Goal: Task Accomplishment & Management: Manage account settings

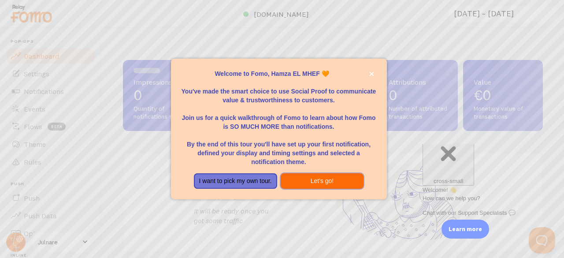
click at [300, 181] on button "Let's go!" at bounding box center [321, 181] width 83 height 16
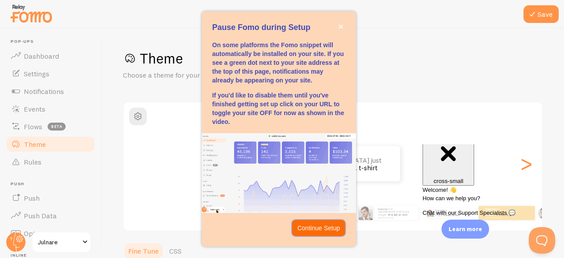
click at [313, 225] on p "Continue Setup" at bounding box center [318, 227] width 43 height 9
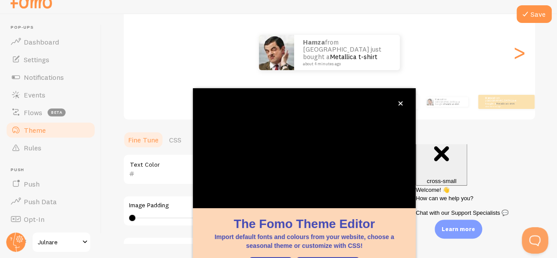
scroll to position [107, 0]
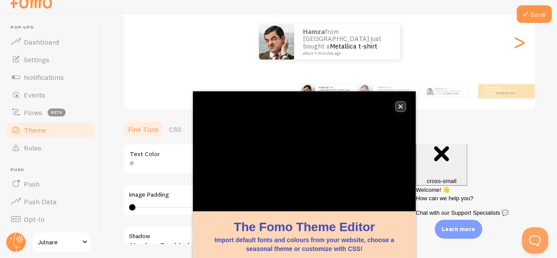
click at [399, 107] on icon "close," at bounding box center [400, 106] width 5 height 5
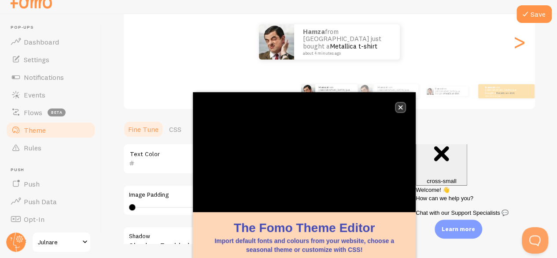
click at [403, 108] on button "close," at bounding box center [400, 107] width 9 height 9
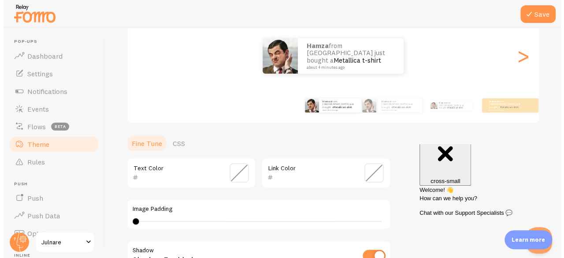
scroll to position [0, 0]
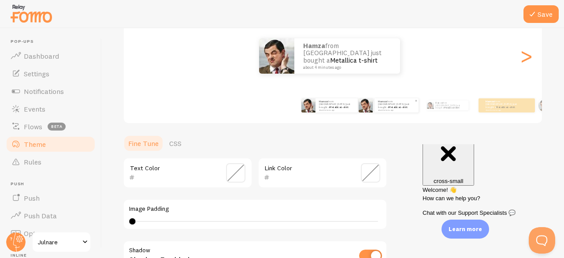
click at [381, 109] on small "about 4 minutes ago" at bounding box center [396, 110] width 36 height 2
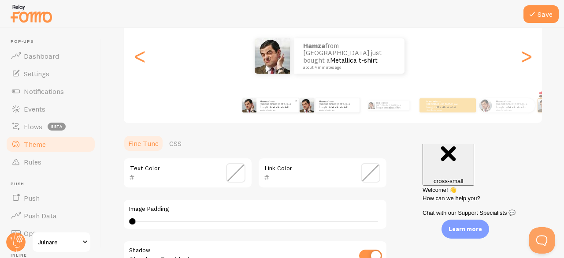
click at [277, 110] on div "Hamza from France just bought a Metallica t-shirt about 4 minutes ago" at bounding box center [277, 105] width 42 height 14
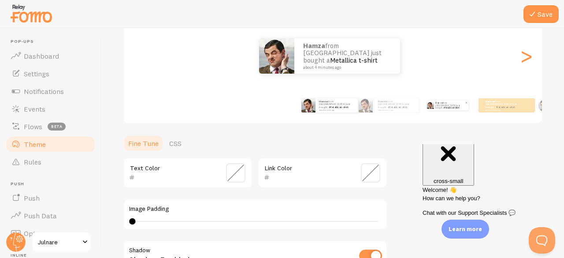
click at [436, 107] on p "Hamza from France just bought a Metallica t-shirt about 4 minutes ago" at bounding box center [449, 105] width 29 height 10
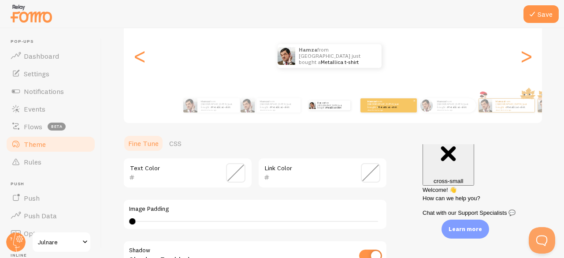
click at [395, 109] on small "about 4 minutes ago" at bounding box center [384, 110] width 34 height 2
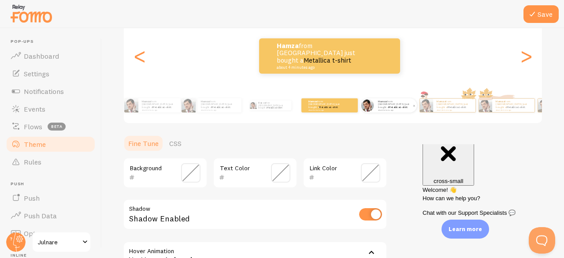
click at [384, 109] on small "about 4 minutes ago" at bounding box center [395, 110] width 34 height 2
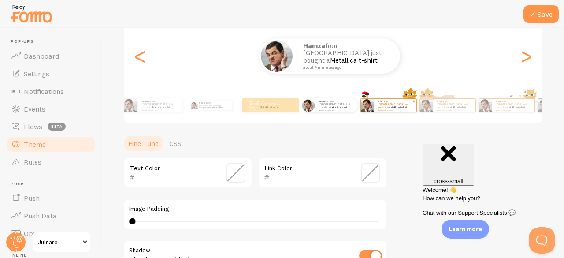
click at [387, 109] on small "about 4 minutes ago" at bounding box center [394, 110] width 34 height 2
type input "0"
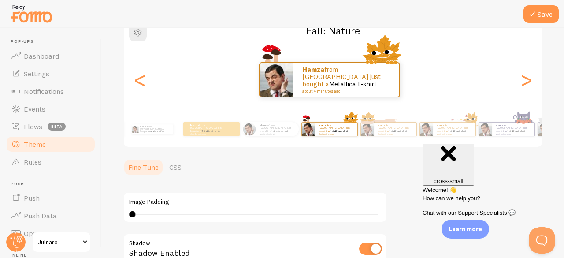
scroll to position [82, 0]
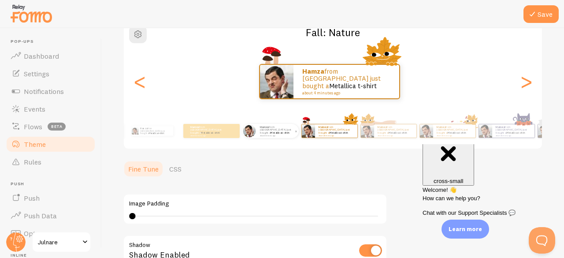
click at [273, 132] on link "Metallica t-shirt" at bounding box center [279, 133] width 19 height 4
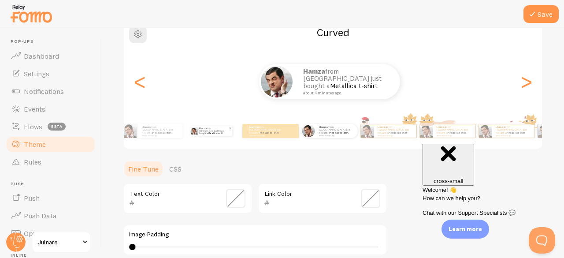
click at [211, 132] on link "Metallica t-shirt" at bounding box center [215, 133] width 15 height 3
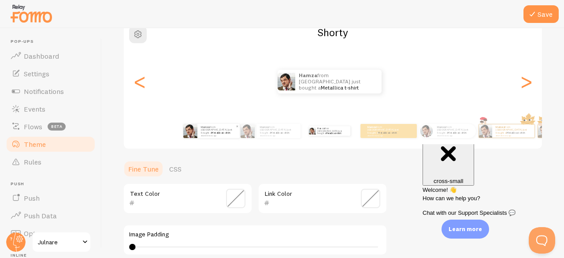
click at [206, 132] on p "Hamza from France just bought a Metallica t-shirt about 4 minutes ago" at bounding box center [218, 130] width 35 height 11
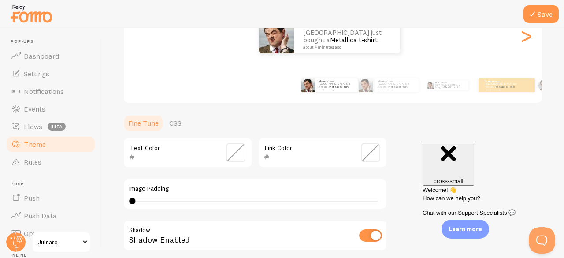
scroll to position [132, 0]
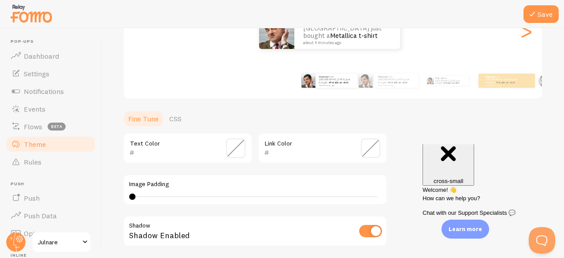
click at [240, 148] on span at bounding box center [235, 147] width 19 height 19
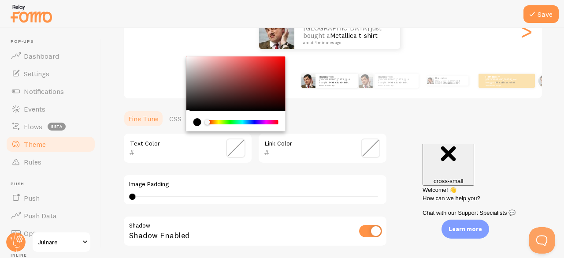
drag, startPoint x: 207, startPoint y: 121, endPoint x: 188, endPoint y: 123, distance: 19.0
click at [188, 123] on div "Chrome color picker" at bounding box center [235, 121] width 99 height 20
type input "000000"
drag, startPoint x: 187, startPoint y: 109, endPoint x: 164, endPoint y: 121, distance: 25.6
click at [164, 121] on section "Fine Tune CSS 000000 Text Color Link Color Image Padding 0 0 - undefined Shadow…" at bounding box center [255, 222] width 264 height 225
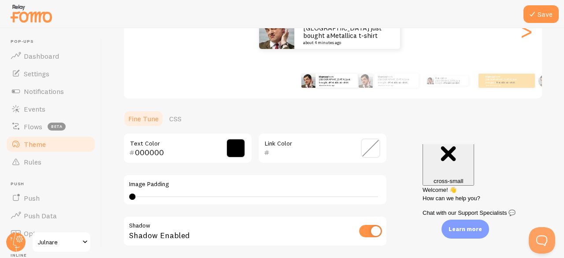
click at [373, 145] on span at bounding box center [370, 147] width 19 height 19
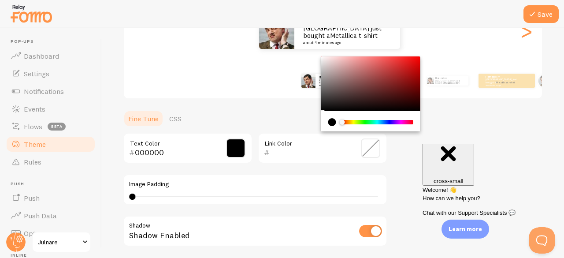
type input "000000"
drag, startPoint x: 322, startPoint y: 110, endPoint x: 282, endPoint y: 125, distance: 42.7
click at [282, 125] on section "Fine Tune CSS 000000 Text Color 000000 Link Color Image Padding 0 0 - undefined…" at bounding box center [255, 222] width 264 height 225
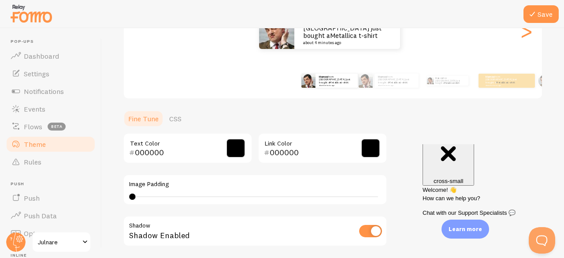
click at [292, 114] on ul "Fine Tune CSS" at bounding box center [255, 119] width 264 height 18
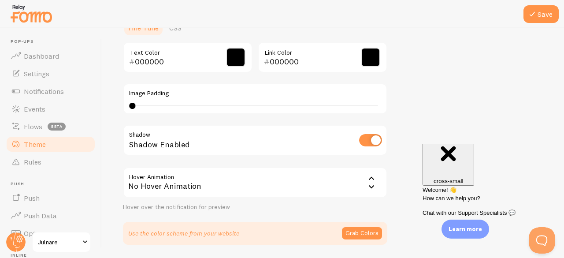
scroll to position [251, 0]
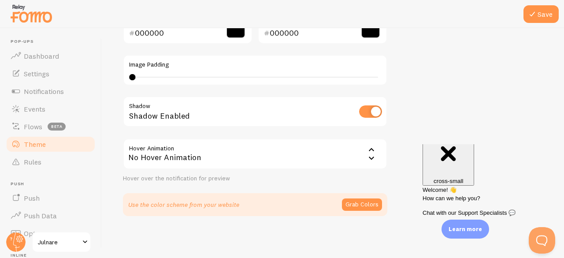
click at [258, 160] on div "No Hover Animation" at bounding box center [255, 153] width 264 height 31
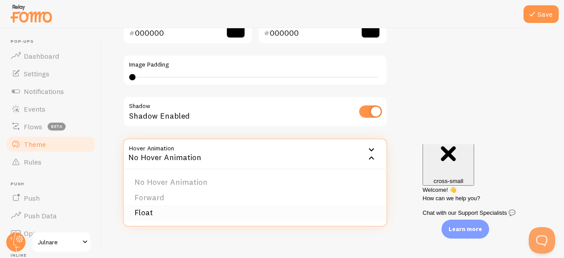
click at [189, 213] on li "Float" at bounding box center [255, 212] width 262 height 15
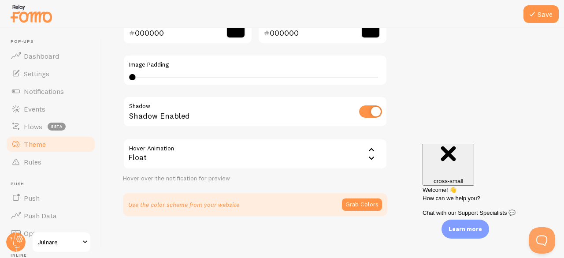
click at [202, 162] on div "Float" at bounding box center [255, 153] width 264 height 31
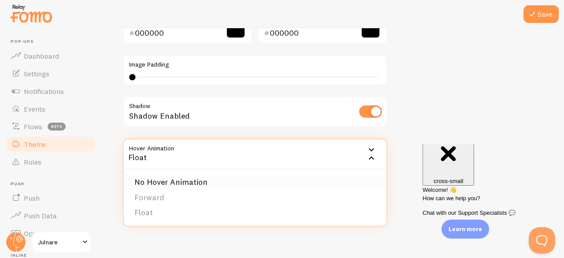
click at [169, 187] on li "No Hover Animation" at bounding box center [255, 181] width 262 height 15
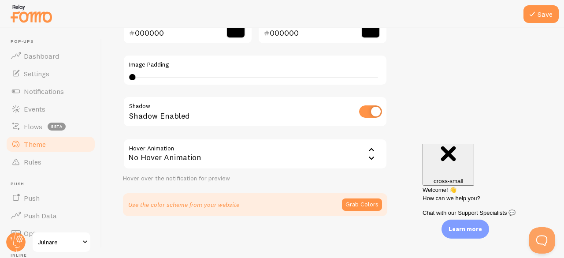
click at [222, 158] on div "No Hover Animation" at bounding box center [255, 153] width 264 height 31
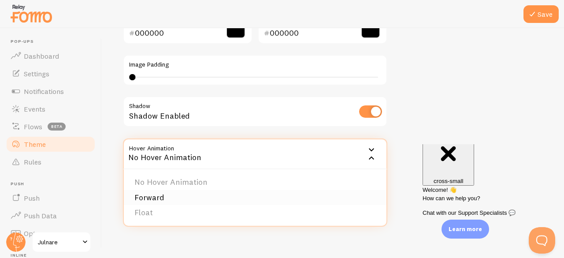
click at [180, 193] on li "Forward" at bounding box center [255, 197] width 262 height 15
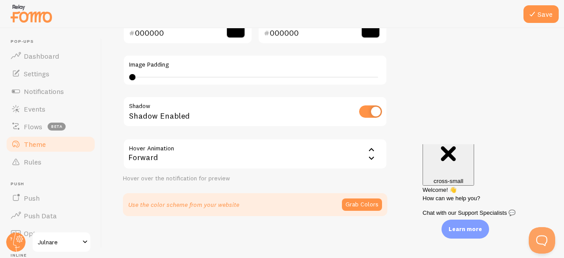
click at [224, 164] on div "Forward" at bounding box center [255, 153] width 264 height 31
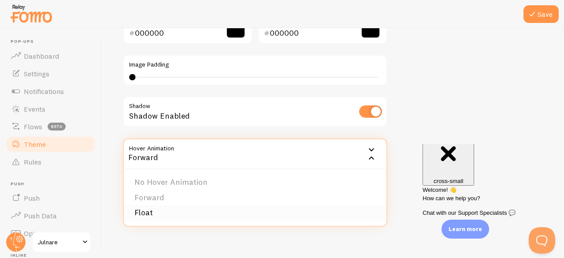
click at [173, 215] on li "Float" at bounding box center [255, 212] width 262 height 15
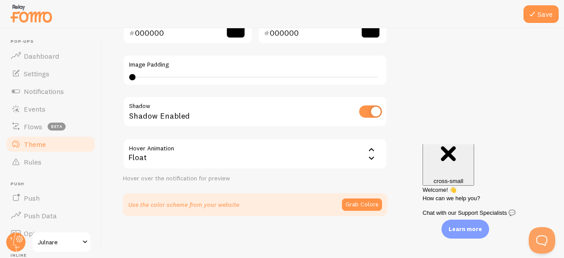
click at [436, 73] on div "Theme Choose a theme for your notifications Classic Hamza from France just boug…" at bounding box center [333, 7] width 420 height 418
click at [360, 199] on button "Grab Colors" at bounding box center [362, 204] width 40 height 12
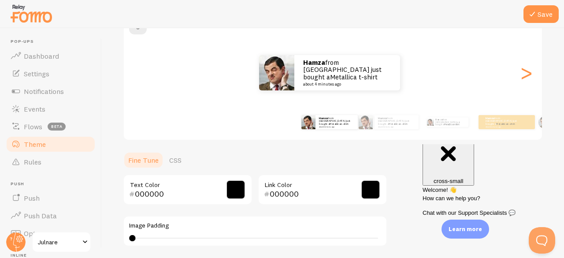
scroll to position [90, 0]
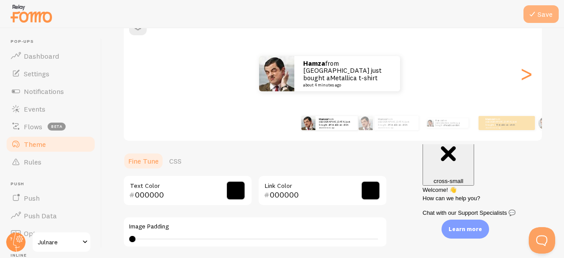
click at [539, 17] on button "Save" at bounding box center [540, 14] width 35 height 18
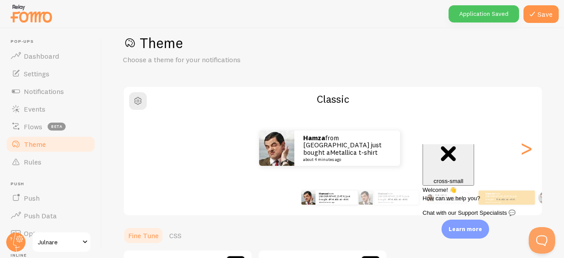
scroll to position [0, 0]
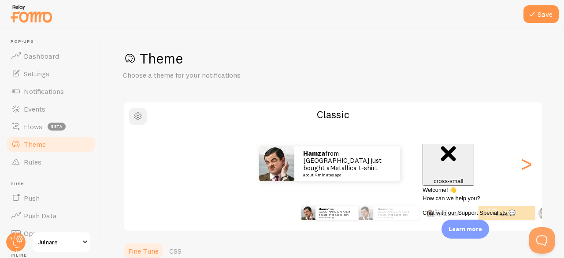
click at [137, 119] on span "button" at bounding box center [138, 116] width 11 height 11
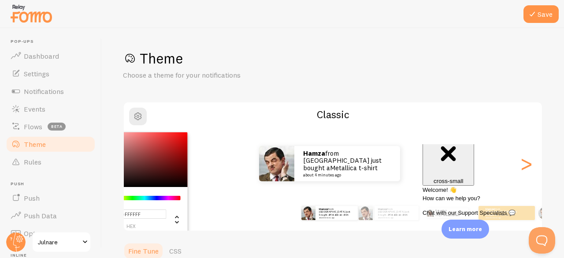
click at [240, 89] on div "Theme Choose a theme for your notifications #FFFFFF hex 255 r 255 g 255 b 0 h 0…" at bounding box center [333, 256] width 420 height 414
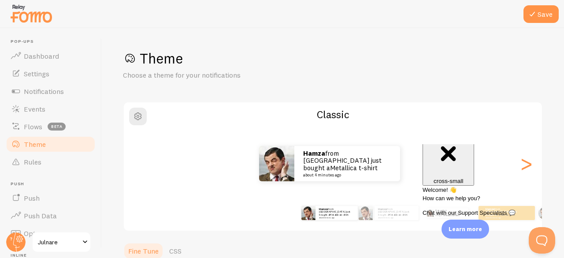
scroll to position [0, 0]
click at [532, 11] on icon at bounding box center [532, 14] width 11 height 11
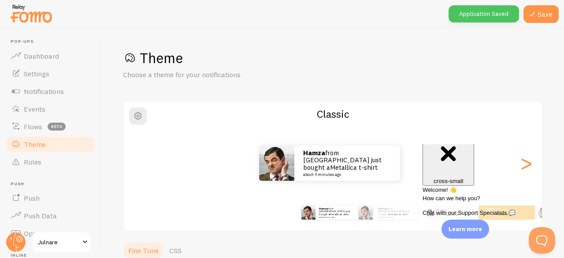
click at [445, 50] on h1 "Theme" at bounding box center [333, 58] width 420 height 18
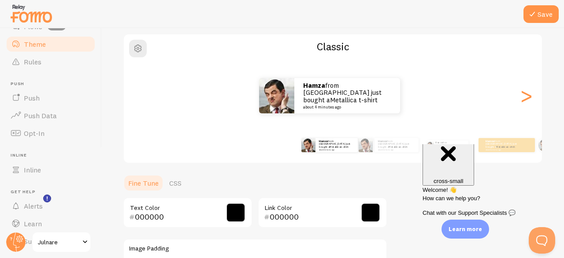
scroll to position [123, 0]
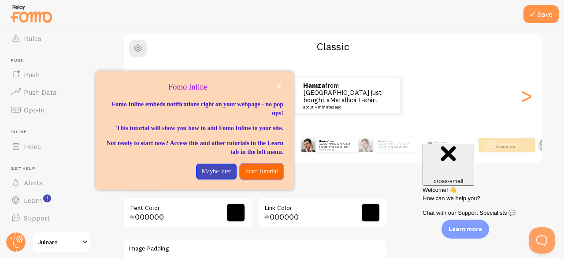
click at [240, 176] on button "Start Tutorial" at bounding box center [261, 171] width 43 height 16
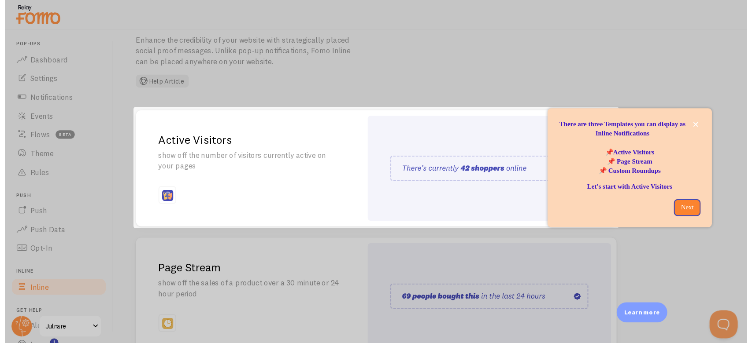
scroll to position [38, 0]
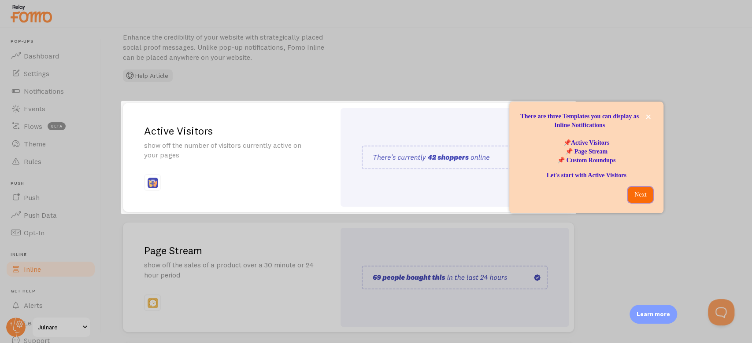
click at [563, 195] on p "Next" at bounding box center [640, 195] width 15 height 9
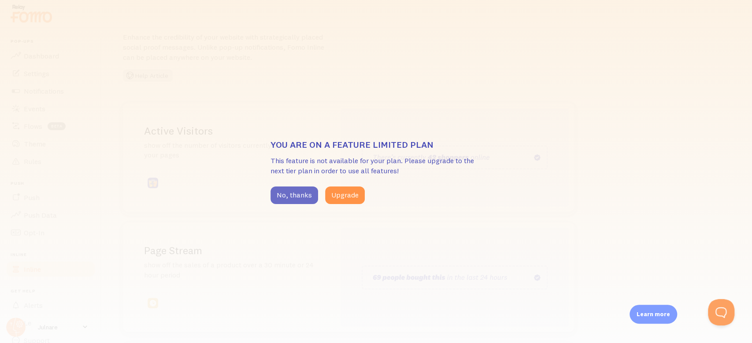
click at [297, 188] on button "No, thanks" at bounding box center [294, 196] width 48 height 18
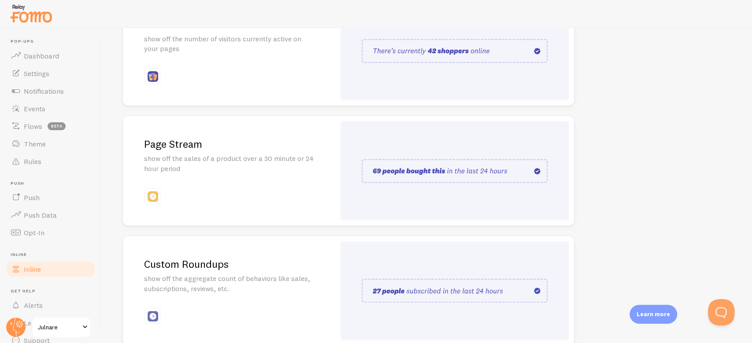
scroll to position [189, 0]
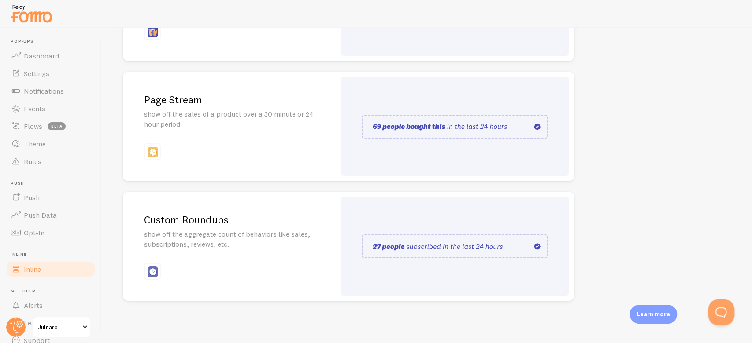
click at [355, 155] on div at bounding box center [454, 126] width 228 height 99
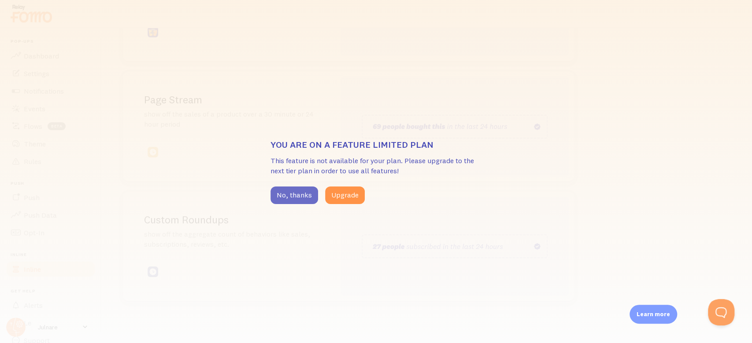
click at [305, 188] on button "No, thanks" at bounding box center [294, 196] width 48 height 18
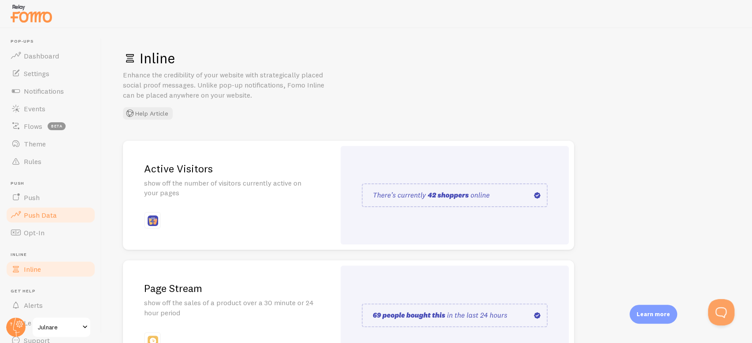
scroll to position [37, 0]
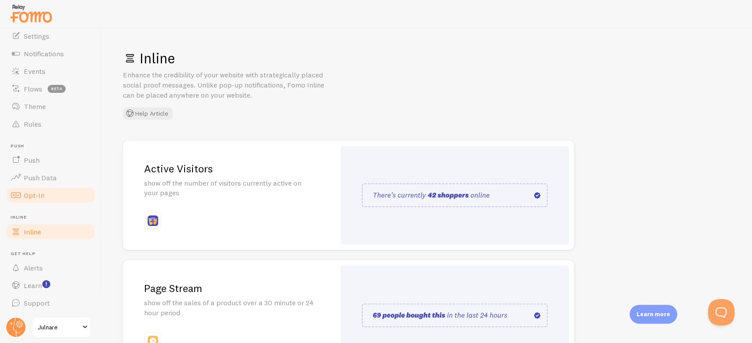
click at [48, 195] on link "Opt-In" at bounding box center [50, 196] width 91 height 18
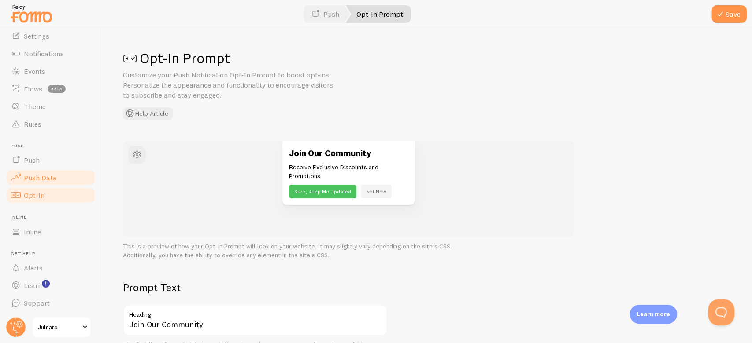
click at [52, 180] on span "Push Data" at bounding box center [40, 177] width 33 height 9
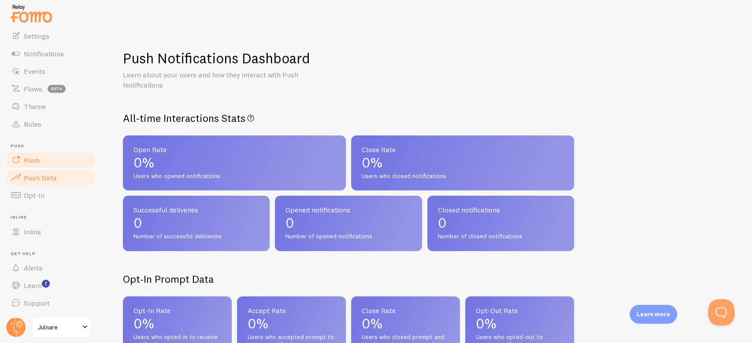
click at [32, 161] on span "Push" at bounding box center [32, 160] width 16 height 9
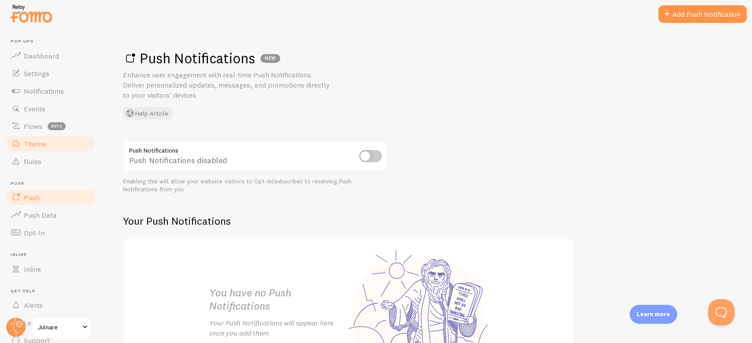
click at [46, 136] on link "Theme" at bounding box center [50, 144] width 91 height 18
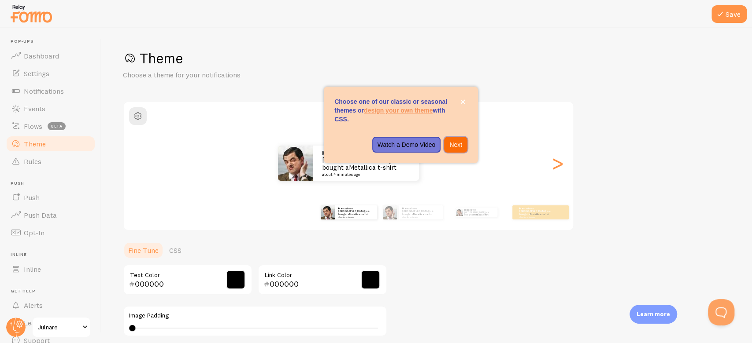
click at [454, 147] on p "Next" at bounding box center [455, 144] width 13 height 9
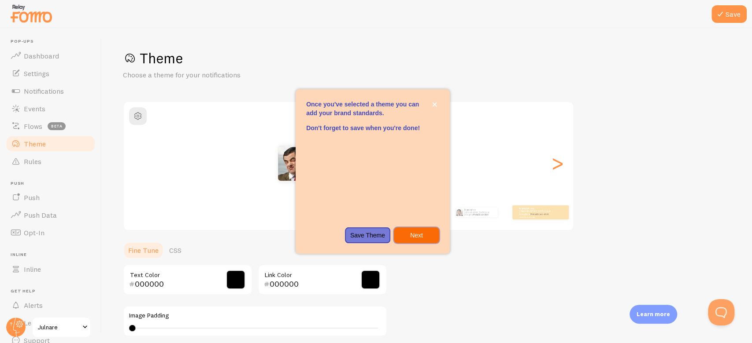
click at [417, 234] on p "Next" at bounding box center [416, 235] width 35 height 9
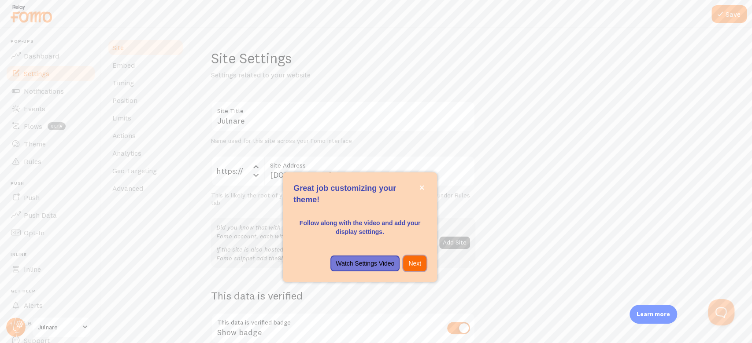
click at [416, 257] on p "Next" at bounding box center [414, 263] width 13 height 9
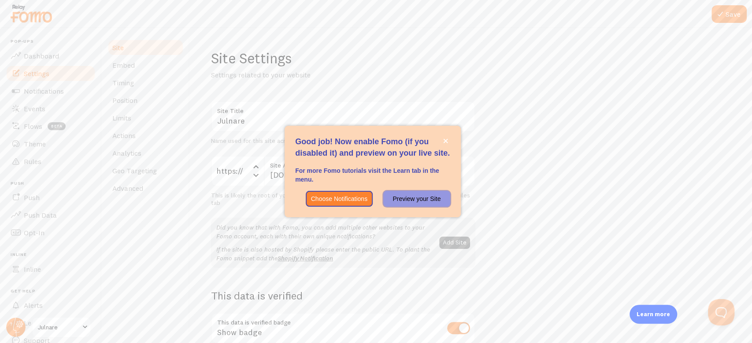
click at [399, 202] on p "Preview your Site" at bounding box center [416, 199] width 56 height 9
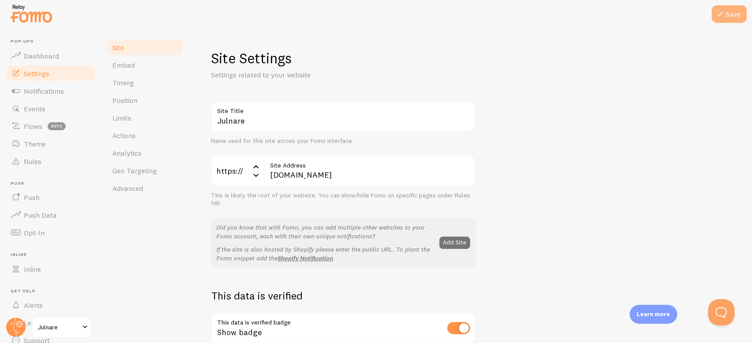
click at [563, 11] on button "Save" at bounding box center [728, 14] width 35 height 18
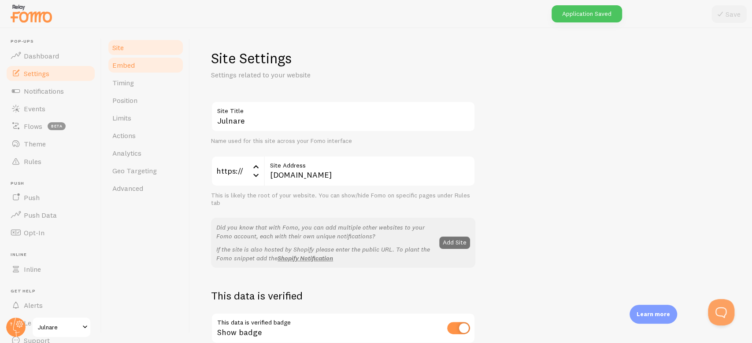
click at [136, 63] on link "Embed" at bounding box center [145, 65] width 77 height 18
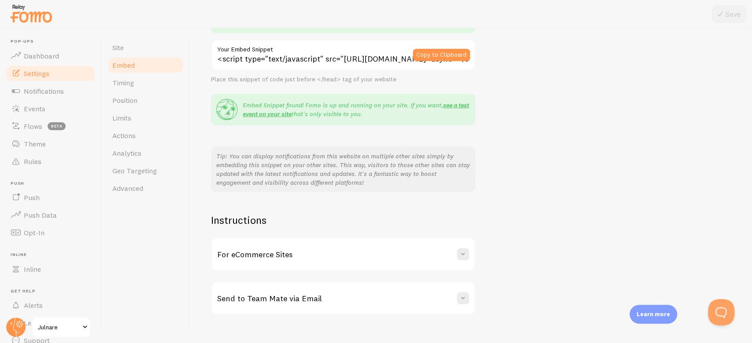
scroll to position [128, 0]
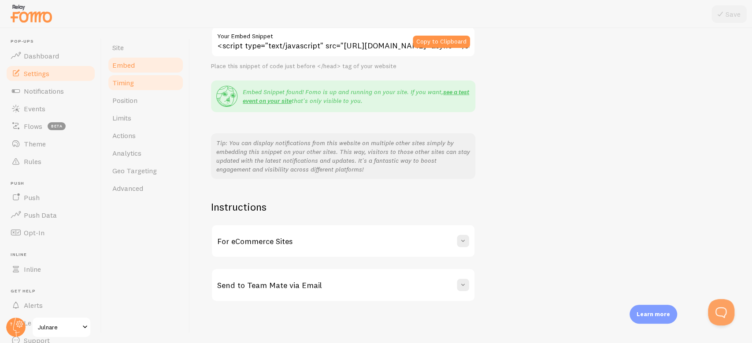
click at [136, 83] on link "Timing" at bounding box center [145, 83] width 77 height 18
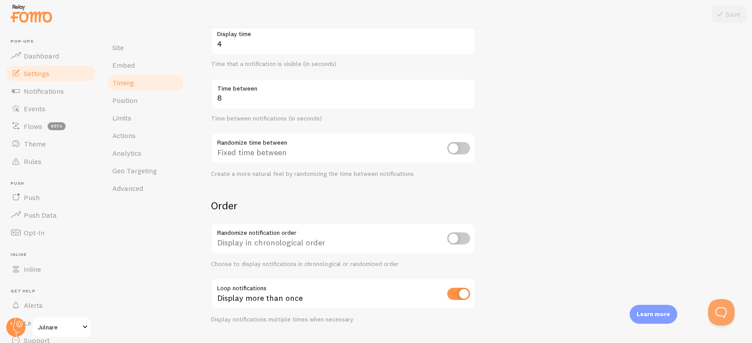
scroll to position [177, 0]
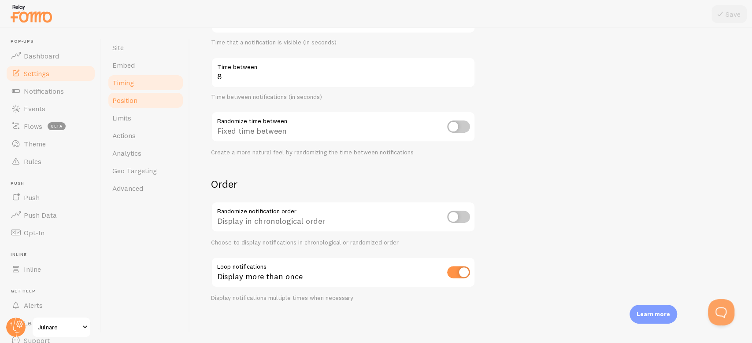
click at [149, 99] on link "Position" at bounding box center [145, 101] width 77 height 18
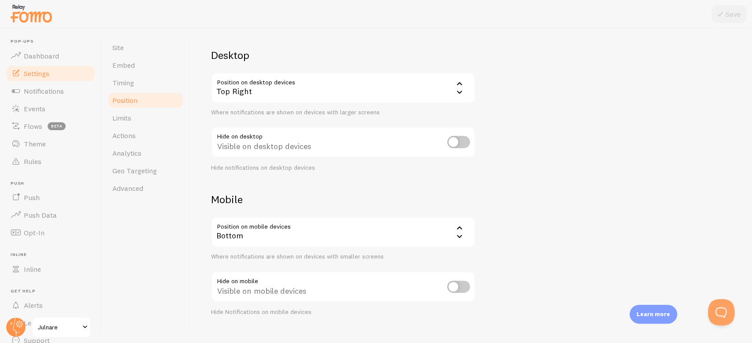
scroll to position [67, 0]
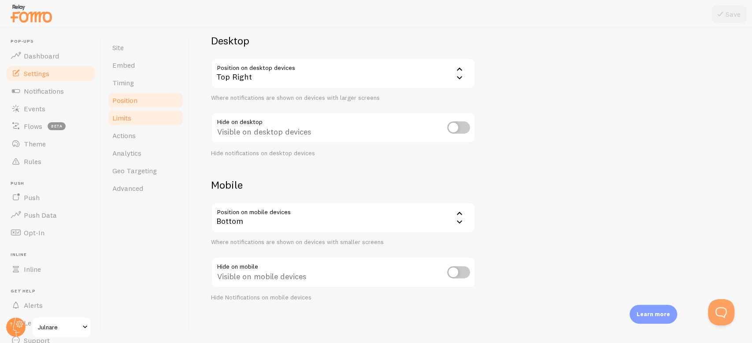
click at [149, 114] on link "Limits" at bounding box center [145, 118] width 77 height 18
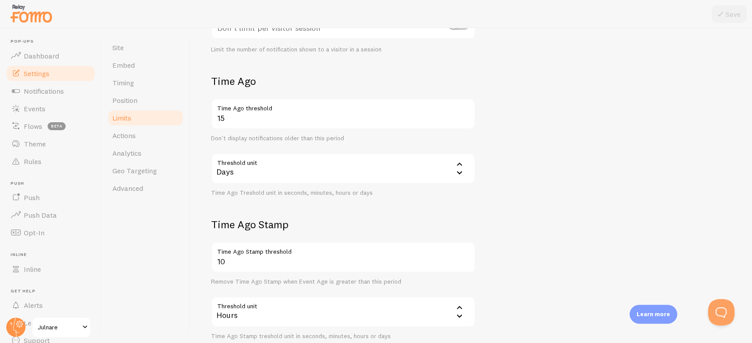
scroll to position [227, 0]
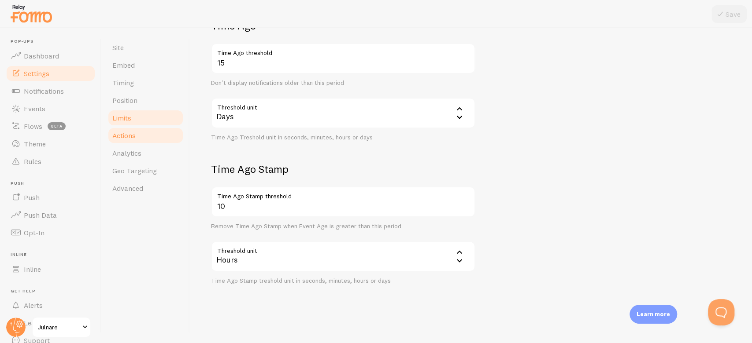
click at [146, 136] on link "Actions" at bounding box center [145, 136] width 77 height 18
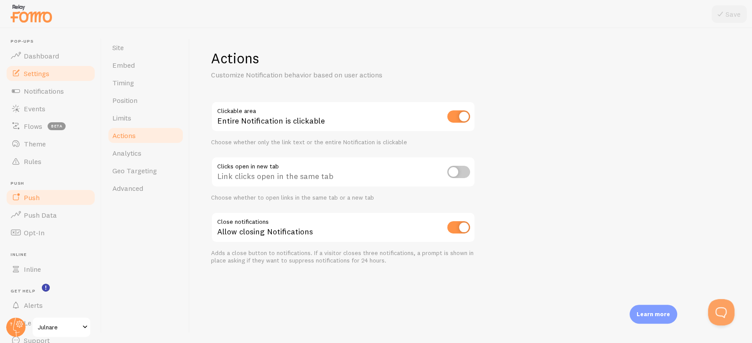
scroll to position [37, 0]
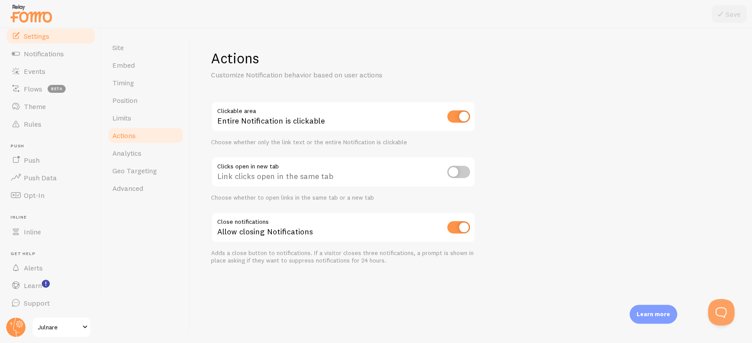
click at [74, 257] on span "Julnare" at bounding box center [59, 327] width 42 height 11
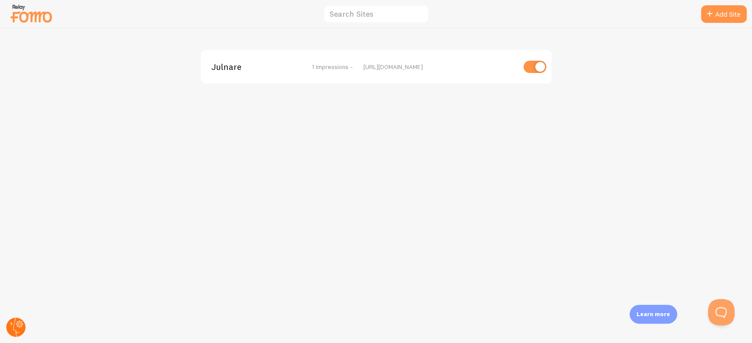
click at [18, 257] on circle at bounding box center [15, 327] width 19 height 19
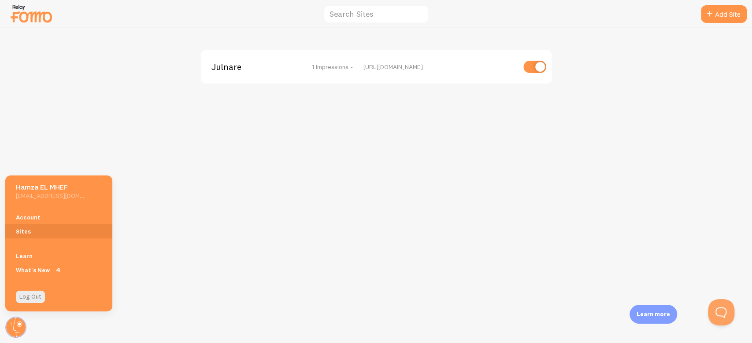
click at [186, 222] on div "Julnare 1 Impressions - [URL][DOMAIN_NAME]" at bounding box center [375, 185] width 751 height 315
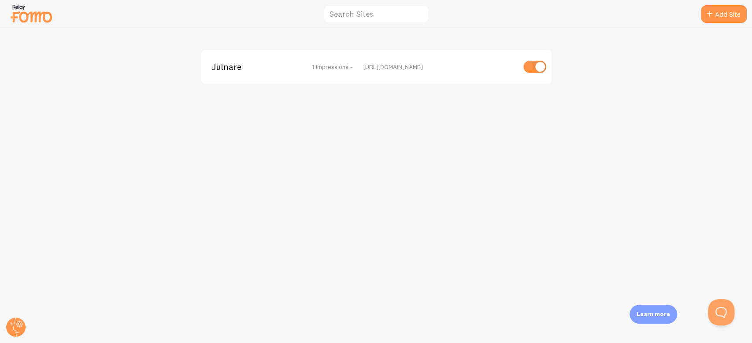
click at [223, 68] on span "Julnare" at bounding box center [246, 67] width 71 height 8
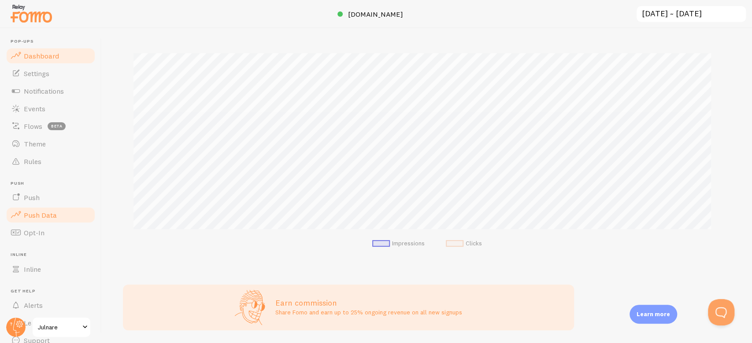
scroll to position [37, 0]
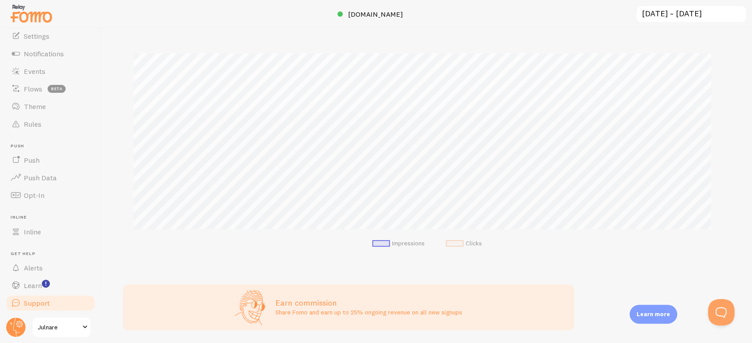
click at [53, 257] on link "Support" at bounding box center [50, 304] width 91 height 18
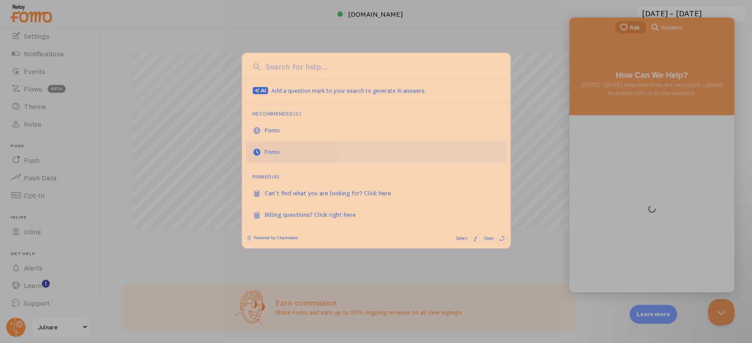
scroll to position [0, 0]
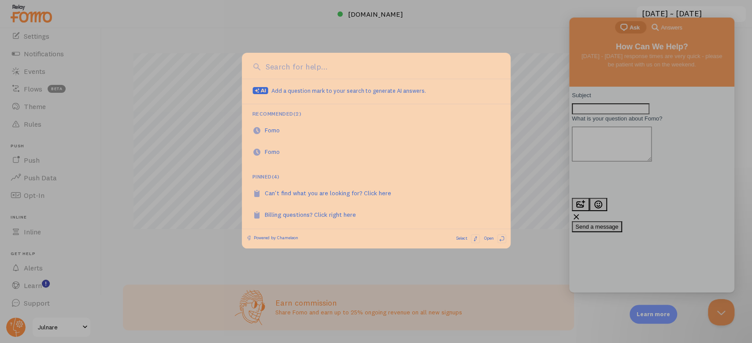
click at [527, 250] on div at bounding box center [376, 171] width 752 height 343
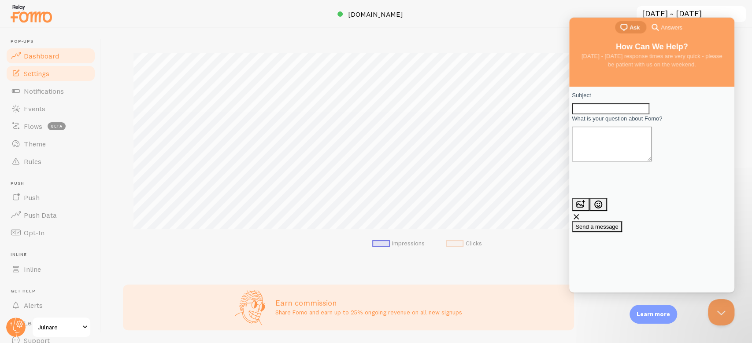
click at [36, 69] on span "Settings" at bounding box center [37, 73] width 26 height 9
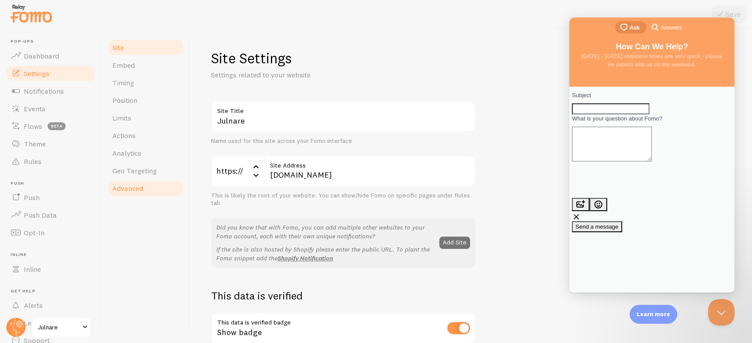
click at [143, 185] on span "Advanced" at bounding box center [127, 188] width 31 height 9
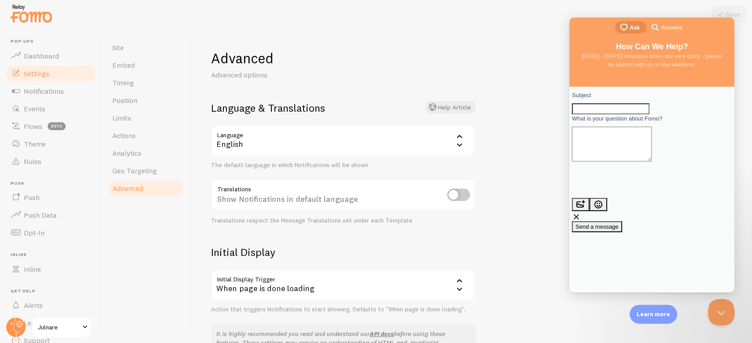
click at [297, 142] on div "English" at bounding box center [343, 140] width 264 height 31
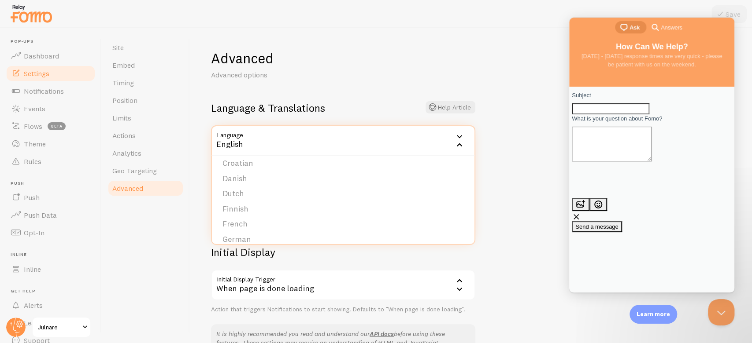
scroll to position [86, 0]
click at [242, 221] on li "French" at bounding box center [343, 219] width 262 height 15
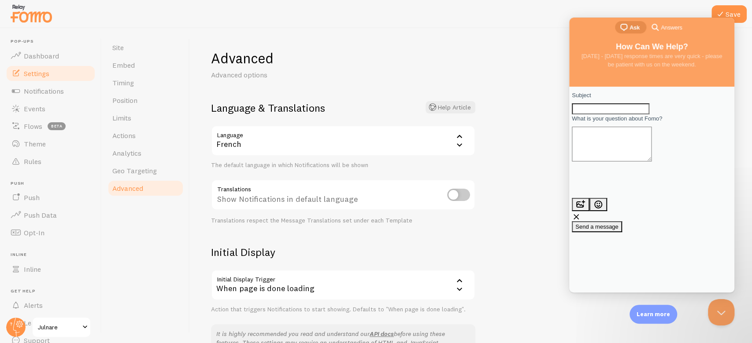
click at [523, 198] on div "Advanced Advanced options Language & Translations Help Article Language fr Fren…" at bounding box center [471, 185] width 562 height 315
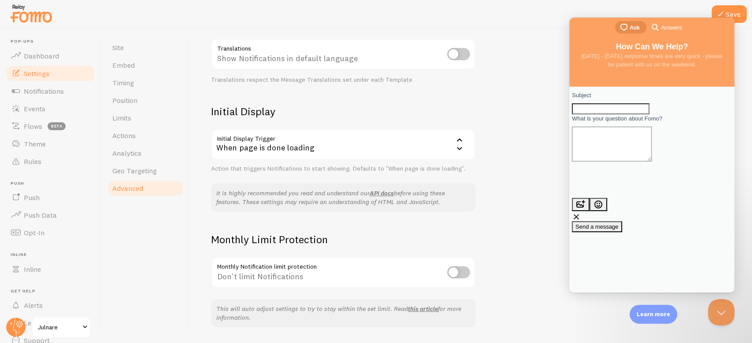
scroll to position [166, 0]
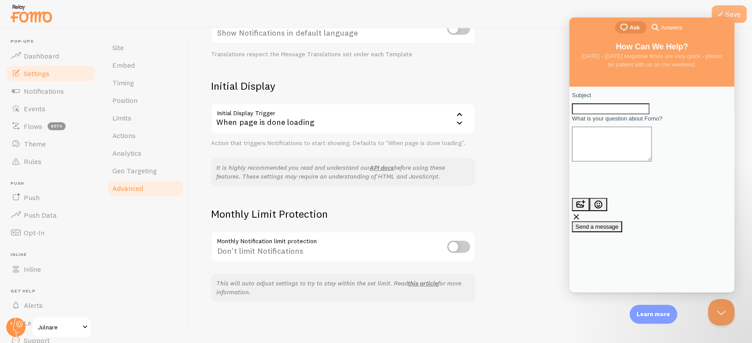
click at [563, 12] on button "Save" at bounding box center [728, 14] width 35 height 18
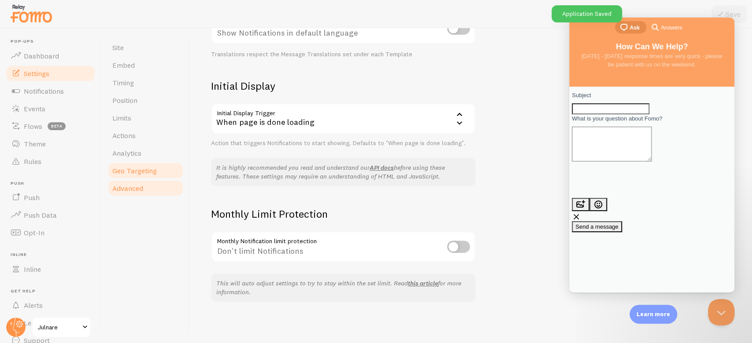
click at [132, 168] on span "Geo Targeting" at bounding box center [134, 170] width 44 height 9
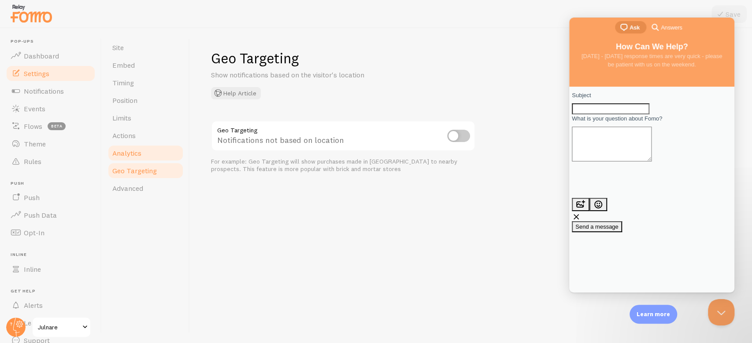
click at [148, 155] on link "Analytics" at bounding box center [145, 153] width 77 height 18
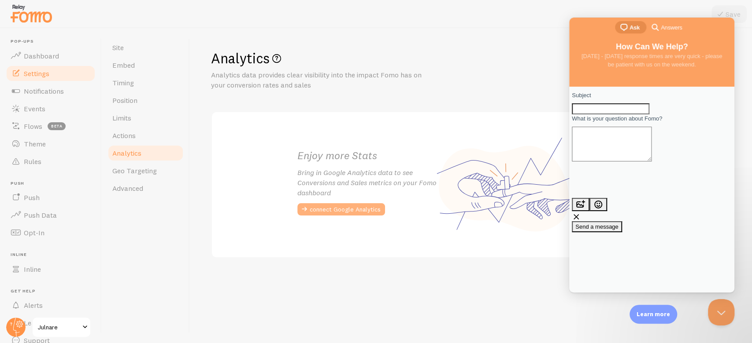
click at [344, 207] on button "connect Google Analytics" at bounding box center [341, 209] width 88 height 12
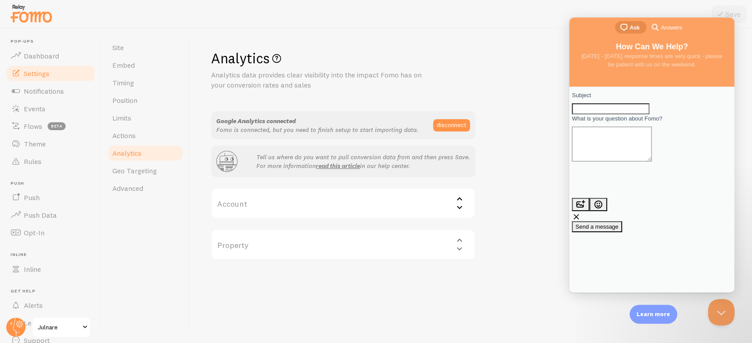
click at [363, 200] on label "Account" at bounding box center [343, 203] width 264 height 31
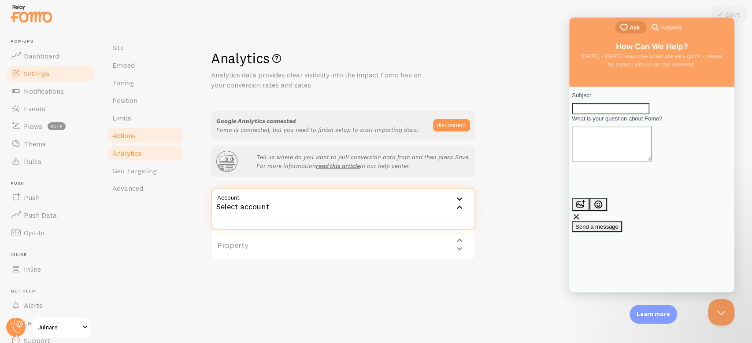
click at [164, 136] on link "Actions" at bounding box center [145, 136] width 77 height 18
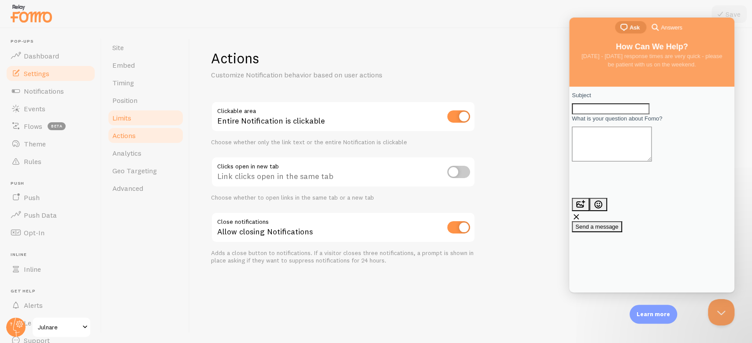
click at [146, 119] on link "Limits" at bounding box center [145, 118] width 77 height 18
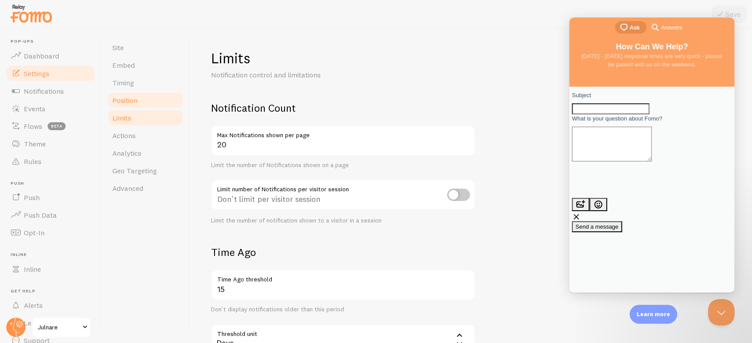
click at [153, 100] on link "Position" at bounding box center [145, 101] width 77 height 18
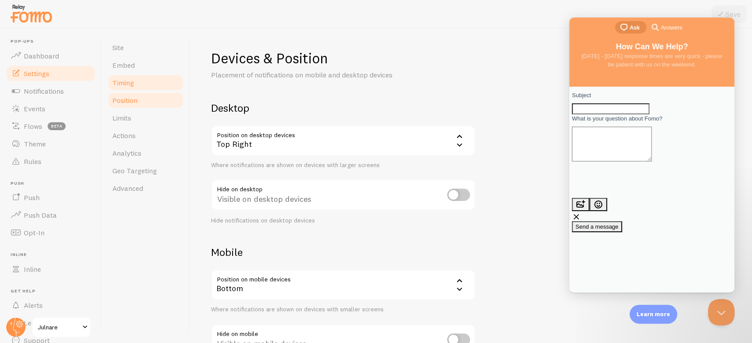
click at [149, 87] on link "Timing" at bounding box center [145, 83] width 77 height 18
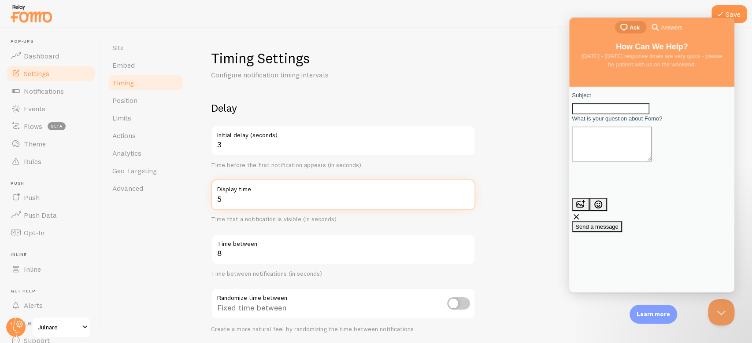
click at [465, 198] on input "5" at bounding box center [343, 195] width 264 height 31
click at [465, 198] on input "6" at bounding box center [343, 195] width 264 height 31
click at [465, 198] on input "7" at bounding box center [343, 195] width 264 height 31
click at [465, 198] on input "8" at bounding box center [343, 195] width 264 height 31
click at [465, 198] on input "9" at bounding box center [343, 195] width 264 height 31
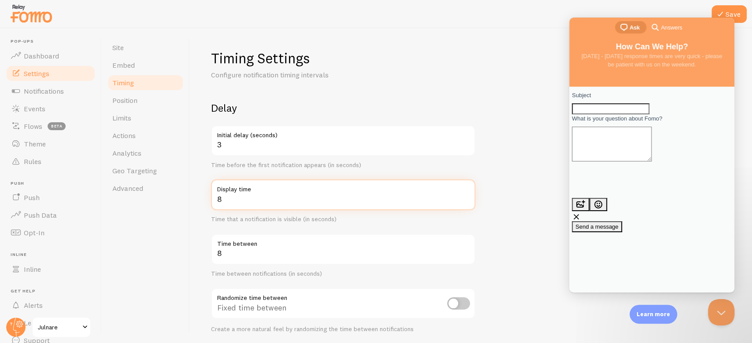
click at [465, 202] on input "8" at bounding box center [343, 195] width 264 height 31
click at [465, 202] on input "7" at bounding box center [343, 195] width 264 height 31
click at [465, 202] on input "6" at bounding box center [343, 195] width 264 height 31
type input "5"
click at [465, 202] on input "5" at bounding box center [343, 195] width 264 height 31
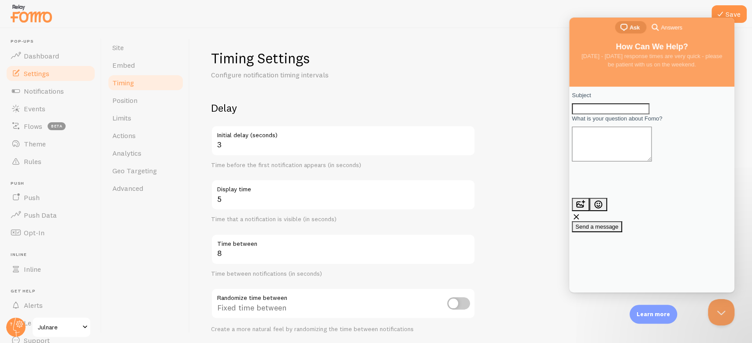
click at [493, 209] on form "Delay 3 Initial delay (seconds) Time before the first notification appears (in …" at bounding box center [471, 290] width 520 height 378
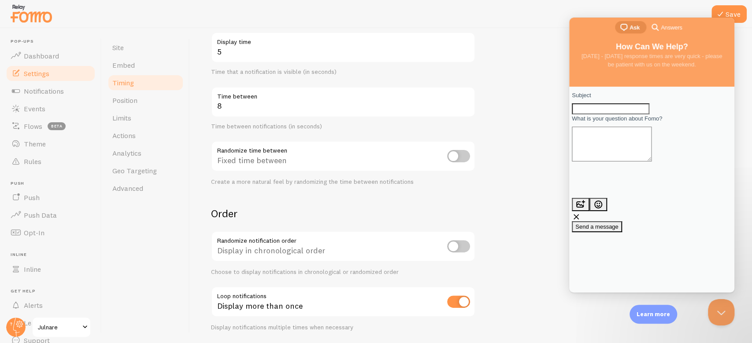
scroll to position [150, 0]
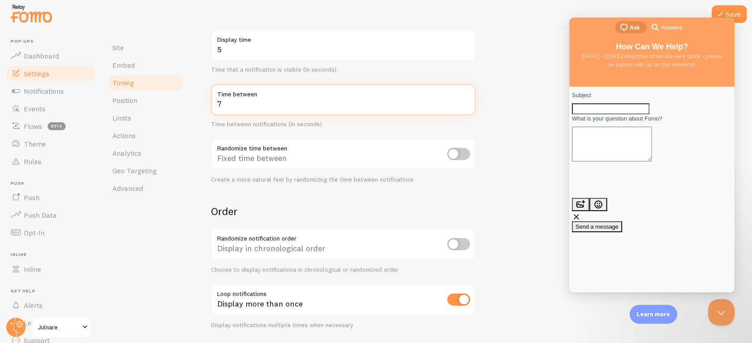
click at [468, 107] on input "7" at bounding box center [343, 100] width 264 height 31
click at [468, 107] on input "6" at bounding box center [343, 100] width 264 height 31
click at [465, 101] on input "7" at bounding box center [343, 100] width 264 height 31
type input "8"
click at [465, 101] on input "8" at bounding box center [343, 100] width 264 height 31
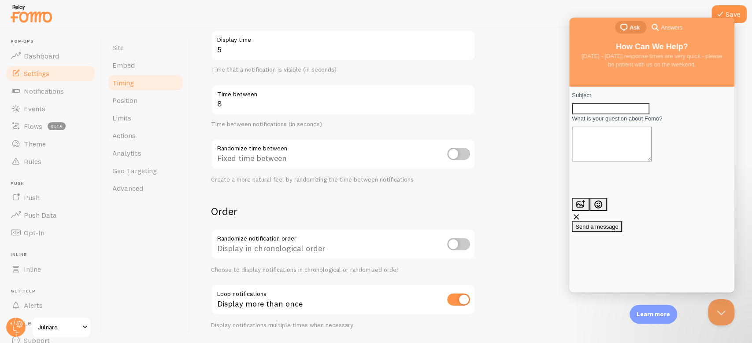
click at [514, 141] on form "Delay 3 Initial delay (seconds) Time before the first notification appears (in …" at bounding box center [471, 141] width 520 height 378
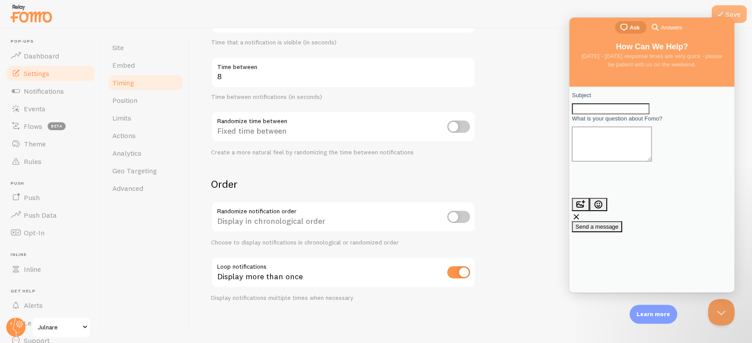
click at [563, 11] on button "Save" at bounding box center [728, 14] width 35 height 18
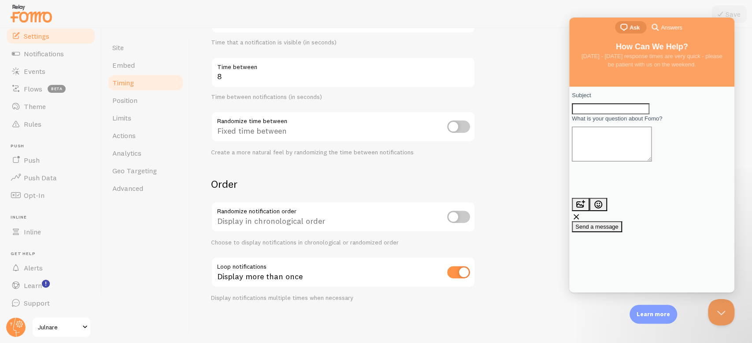
click at [535, 109] on form "Delay 3 Initial delay (seconds) Time before the first notification appears (in …" at bounding box center [471, 113] width 520 height 378
click at [563, 257] on button "Close Beacon popover" at bounding box center [719, 311] width 26 height 26
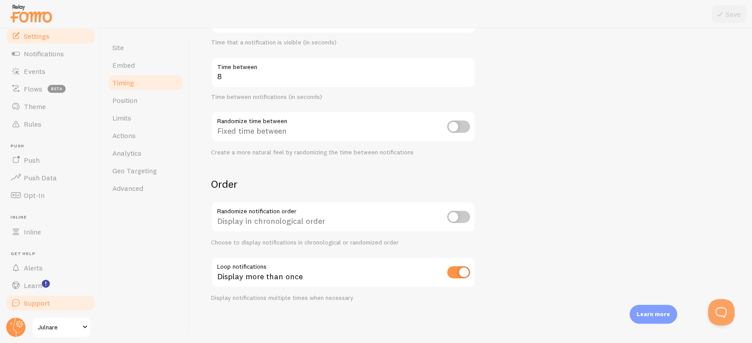
click at [69, 257] on link "Support" at bounding box center [50, 304] width 91 height 18
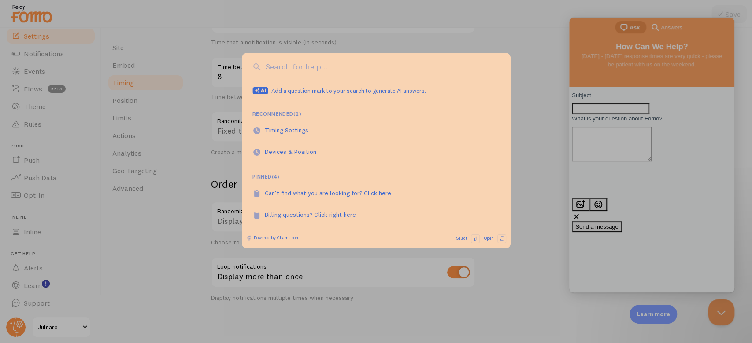
click at [525, 100] on div at bounding box center [376, 171] width 752 height 343
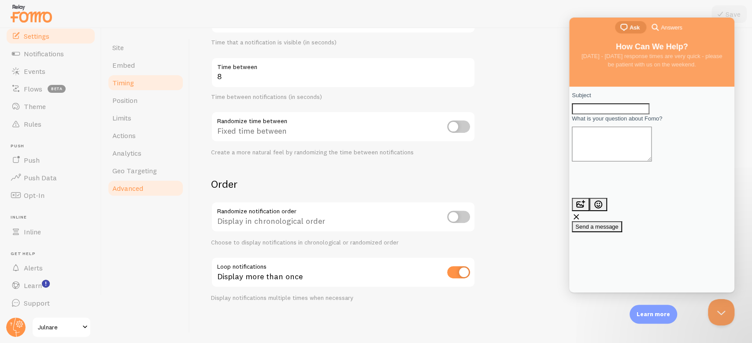
click at [144, 183] on link "Advanced" at bounding box center [145, 189] width 77 height 18
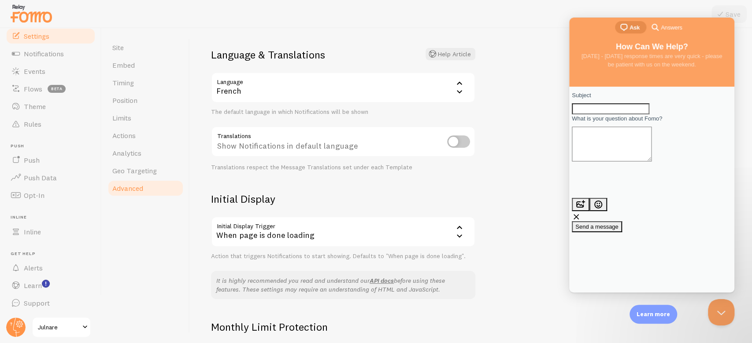
scroll to position [54, 0]
click at [447, 141] on input "checkbox" at bounding box center [458, 141] width 23 height 12
checkbox input "true"
click at [563, 8] on button "Save" at bounding box center [728, 14] width 35 height 18
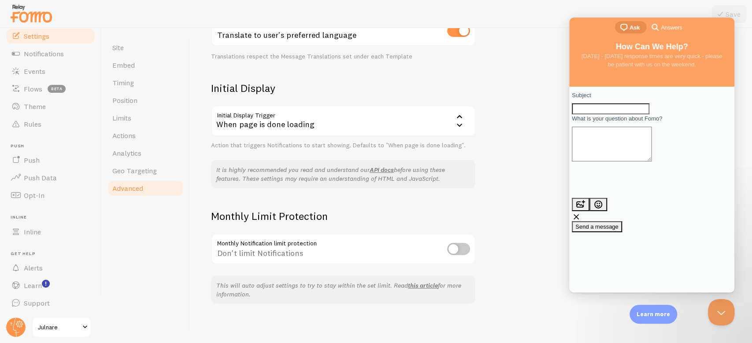
scroll to position [166, 0]
click at [524, 193] on div "Advanced Advanced options Language & Translations Help Article Language fr Fren…" at bounding box center [471, 185] width 562 height 315
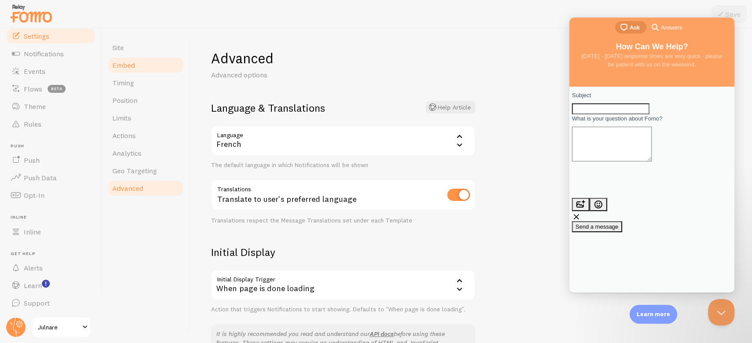
click at [140, 70] on link "Embed" at bounding box center [145, 65] width 77 height 18
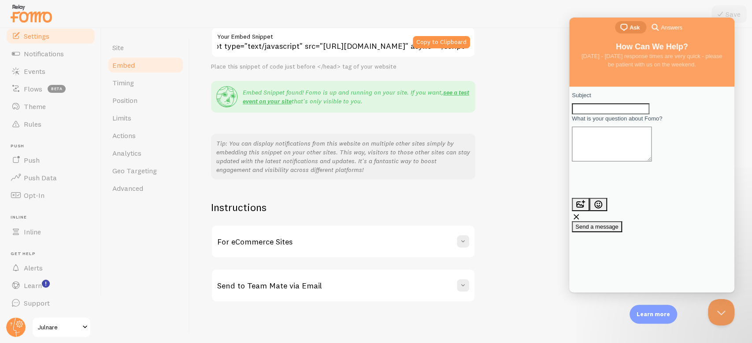
scroll to position [128, 0]
click at [148, 52] on link "Site" at bounding box center [145, 48] width 77 height 18
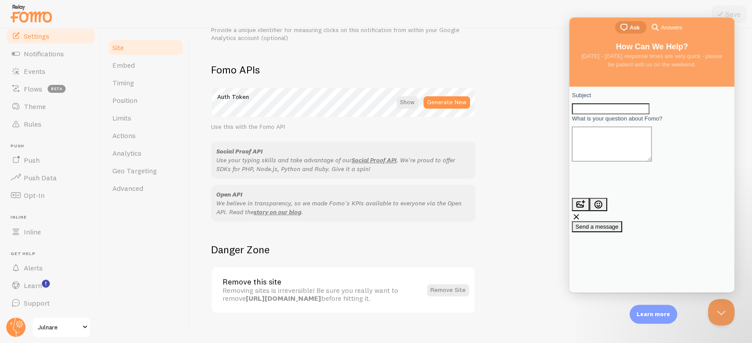
scroll to position [487, 0]
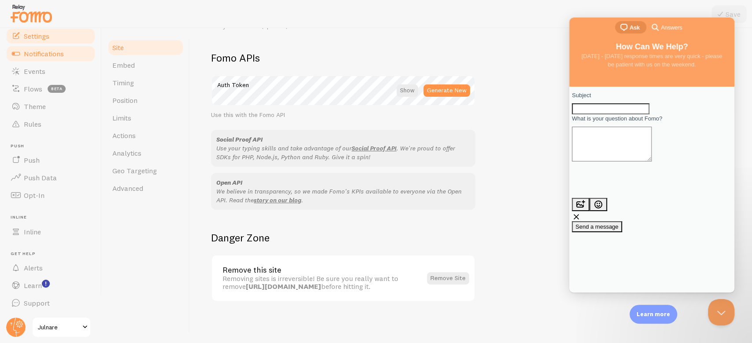
click at [41, 57] on span "Notifications" at bounding box center [44, 53] width 40 height 9
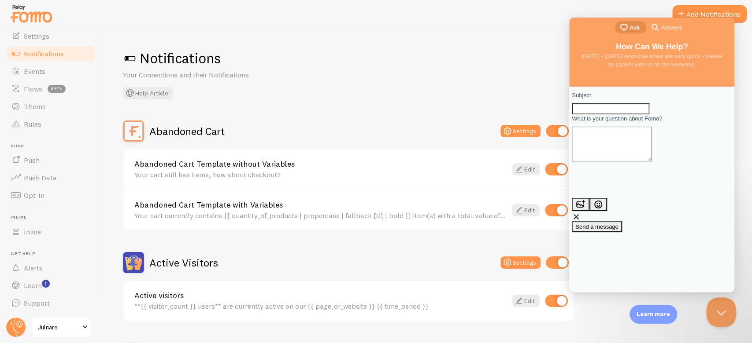
click at [563, 257] on button "Close Beacon popover" at bounding box center [719, 311] width 26 height 26
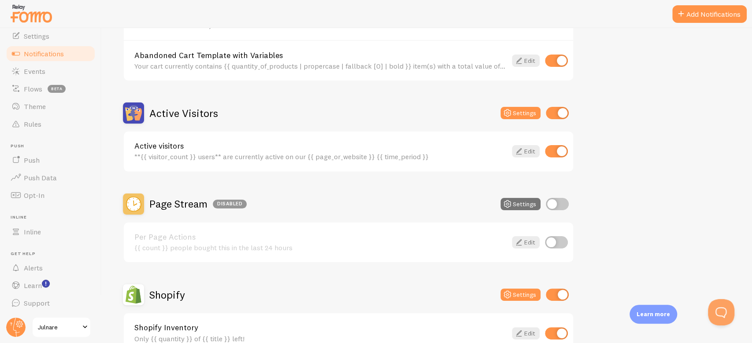
scroll to position [150, 0]
click at [559, 202] on input "checkbox" at bounding box center [557, 204] width 23 height 12
checkbox input "true"
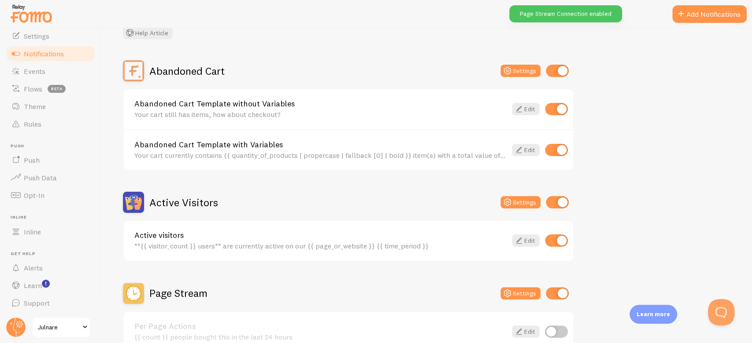
scroll to position [50, 0]
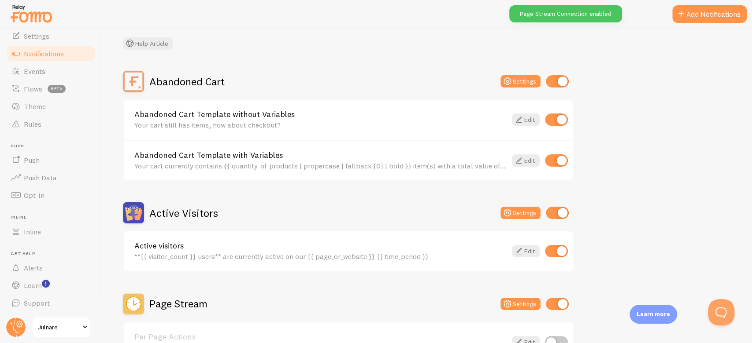
click at [560, 80] on input "checkbox" at bounding box center [557, 81] width 23 height 12
checkbox input "false"
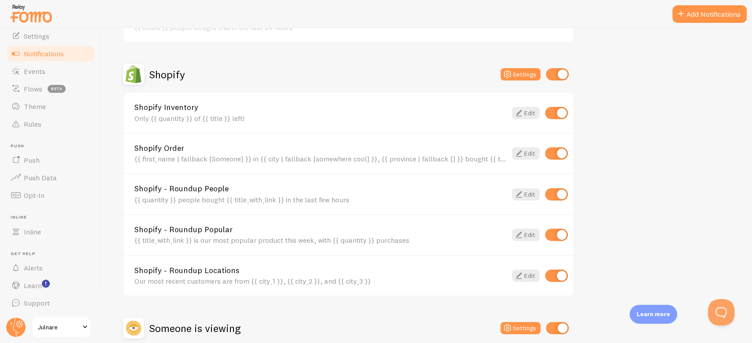
scroll to position [455, 0]
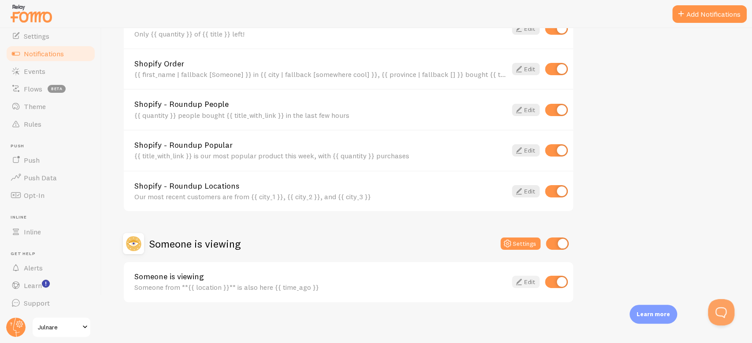
click at [526, 257] on link "Edit" at bounding box center [526, 282] width 28 height 12
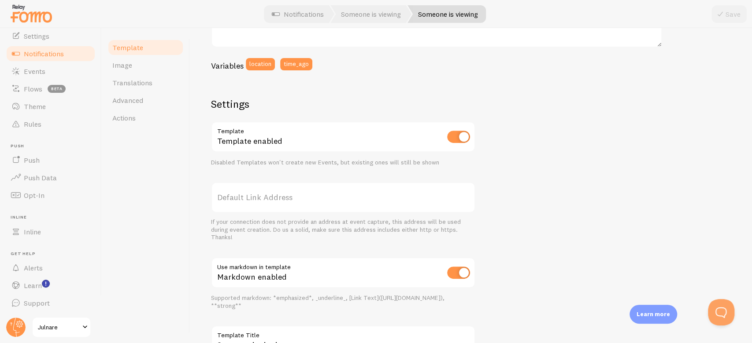
scroll to position [292, 0]
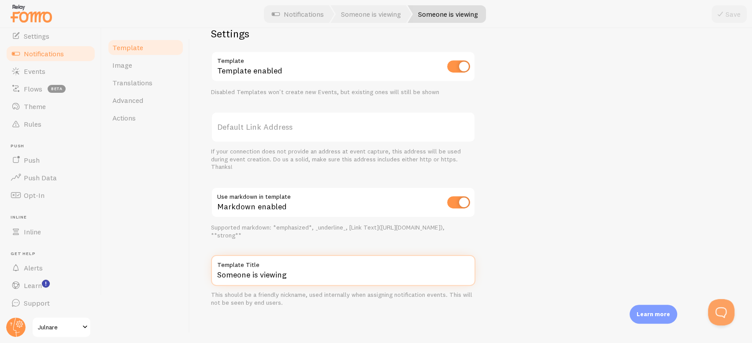
click at [234, 257] on input "Someone is viewing" at bounding box center [343, 270] width 264 height 31
paste input "Quelqu'un regarde"
type input "Quelqu'un consulte cette page"
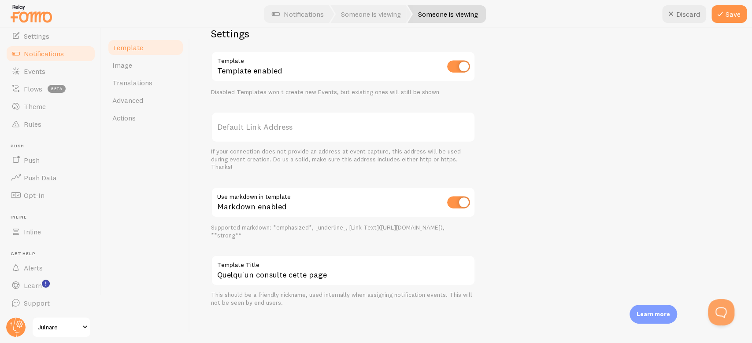
click at [518, 161] on div "Someone from [GEOGRAPHIC_DATA], [US_STATE] is also here il y a environ 4 minute…" at bounding box center [471, 75] width 520 height 464
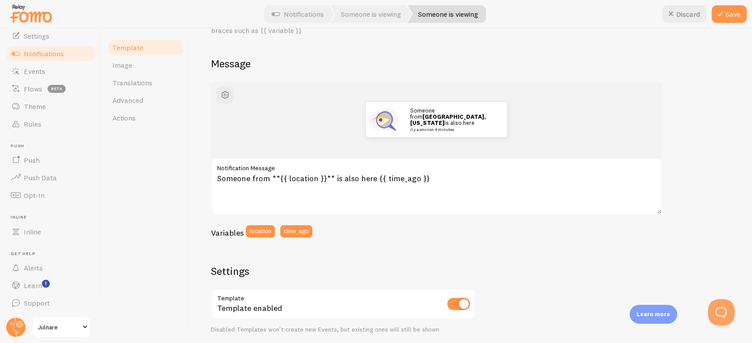
scroll to position [53, 0]
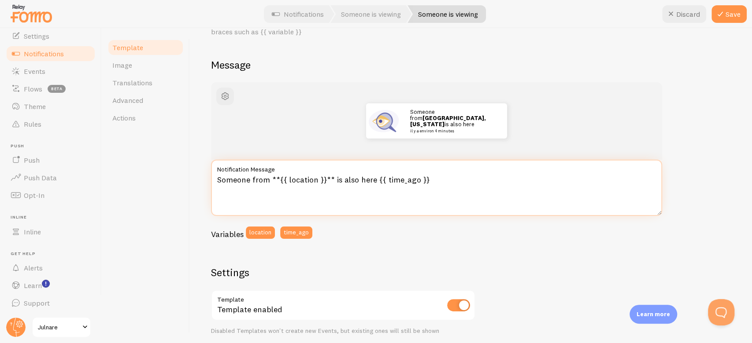
drag, startPoint x: 268, startPoint y: 180, endPoint x: 217, endPoint y: 181, distance: 50.6
click at [217, 181] on textarea "Someone from **{{ location }}** is also here {{ time_ago }}" at bounding box center [436, 188] width 451 height 56
paste textarea "Quelqu'un regarde"
drag, startPoint x: 368, startPoint y: 178, endPoint x: 328, endPoint y: 178, distance: 39.6
click at [328, 178] on textarea "Quelqu'un de **{{ location }}** is also here {{ time_ago }}" at bounding box center [436, 188] width 451 height 56
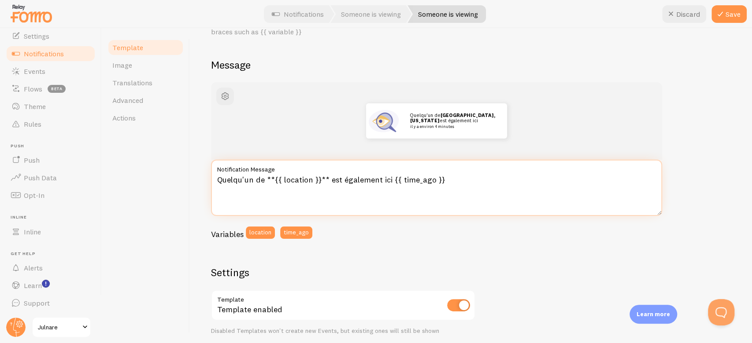
type textarea "Quelqu'un de **{{ location }}** est également ici {{ time_ago }}"
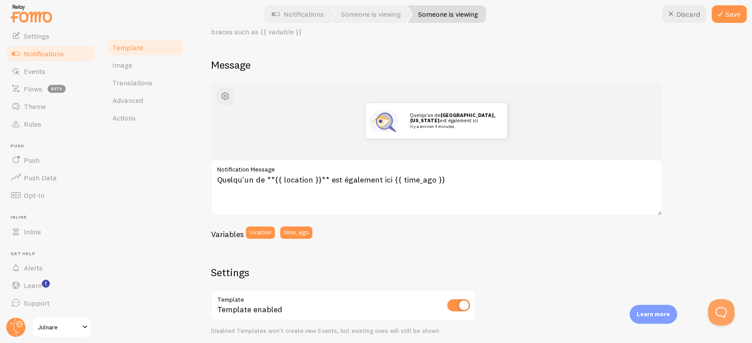
click at [466, 245] on div "Quelqu'un de [GEOGRAPHIC_DATA], [US_STATE] est également ici il y a environ 4 m…" at bounding box center [471, 314] width 520 height 464
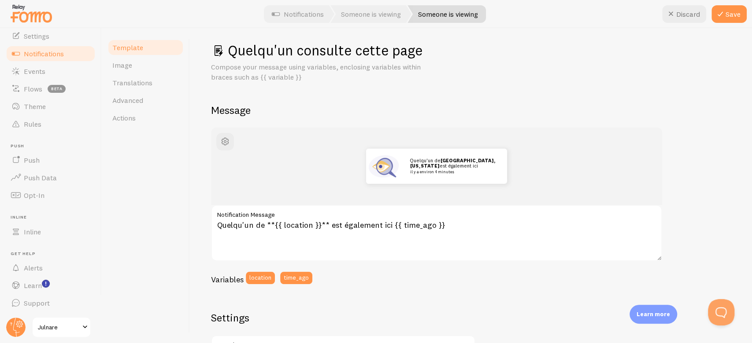
scroll to position [0, 0]
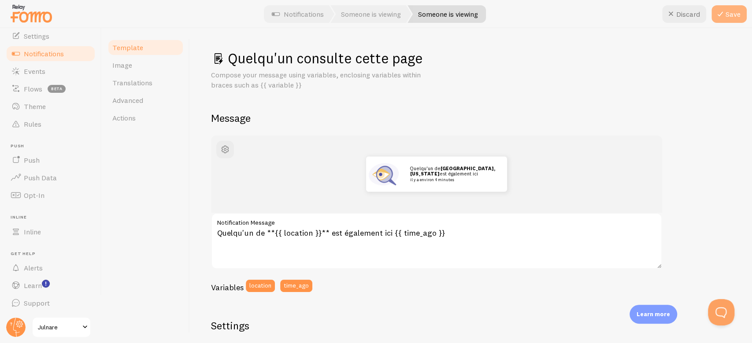
click at [563, 11] on button "Save" at bounding box center [728, 14] width 35 height 18
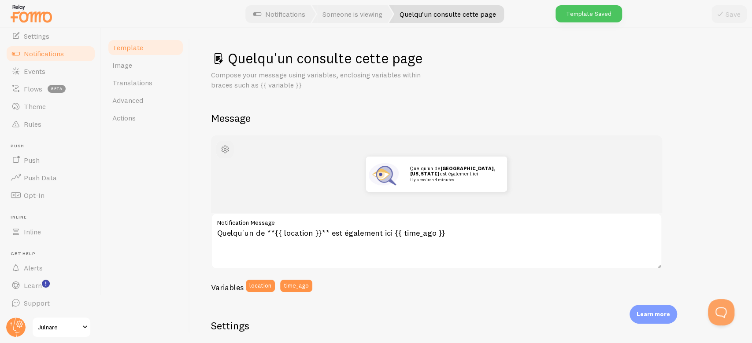
click at [227, 150] on span "button" at bounding box center [225, 149] width 11 height 11
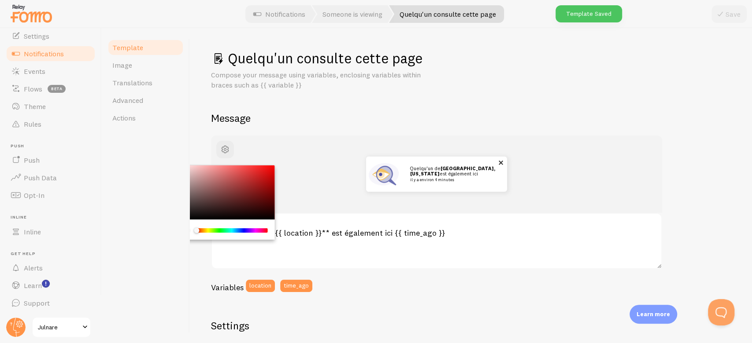
click at [379, 175] on img at bounding box center [383, 174] width 35 height 35
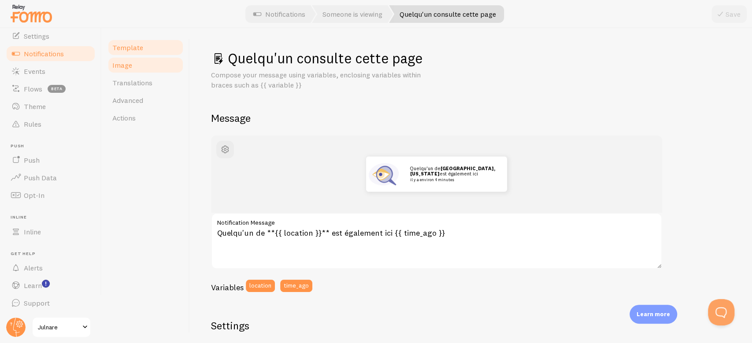
click at [133, 58] on link "Image" at bounding box center [145, 65] width 77 height 18
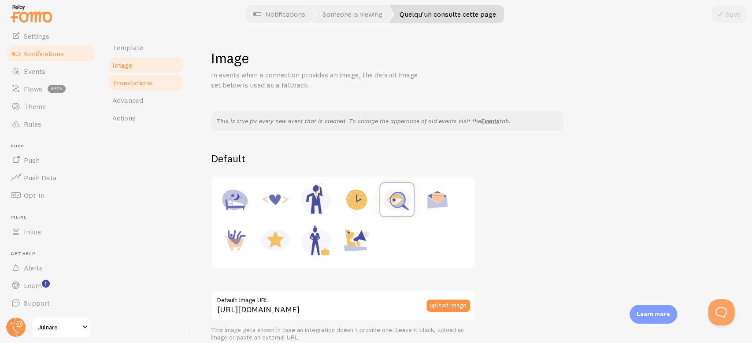
click at [142, 80] on span "Translations" at bounding box center [132, 82] width 40 height 9
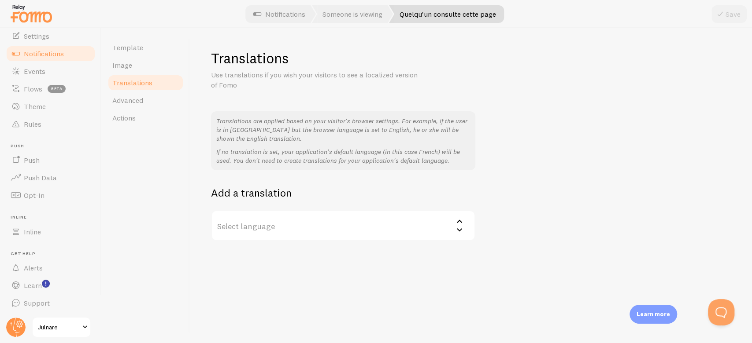
click at [303, 228] on label "Select language" at bounding box center [343, 225] width 264 height 31
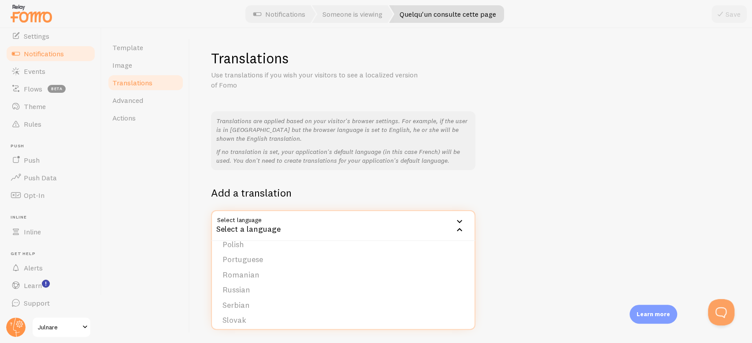
scroll to position [348, 0]
click at [148, 235] on div "Template Image Translations Advanced Actions" at bounding box center [146, 185] width 88 height 315
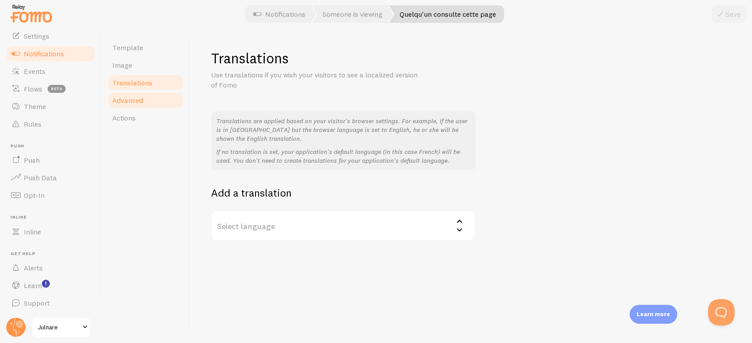
click at [148, 96] on link "Advanced" at bounding box center [145, 101] width 77 height 18
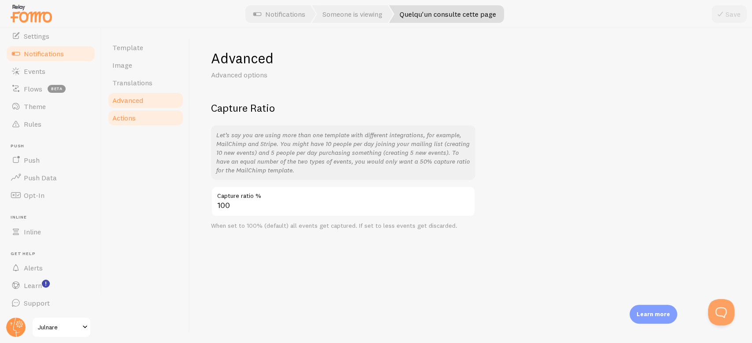
click at [147, 120] on link "Actions" at bounding box center [145, 118] width 77 height 18
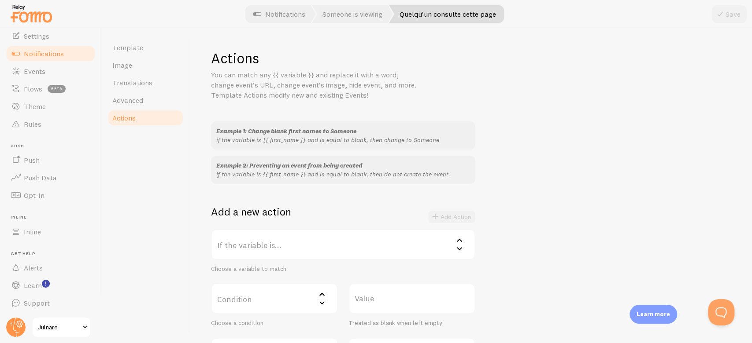
click at [276, 246] on label "If the variable is..." at bounding box center [343, 244] width 264 height 31
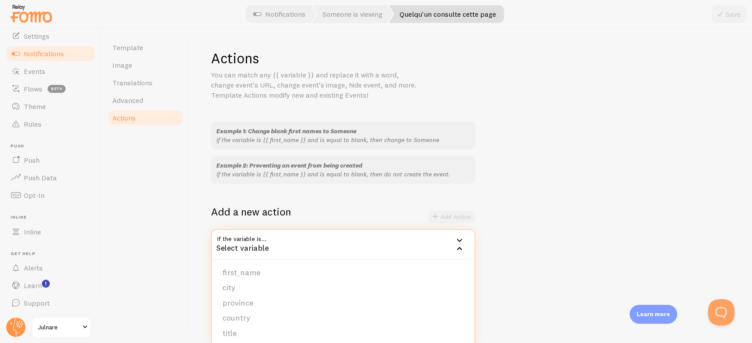
click at [532, 210] on div "Example 1: Change blank first names to Someone if the variable is {{ first_name…" at bounding box center [471, 252] width 520 height 260
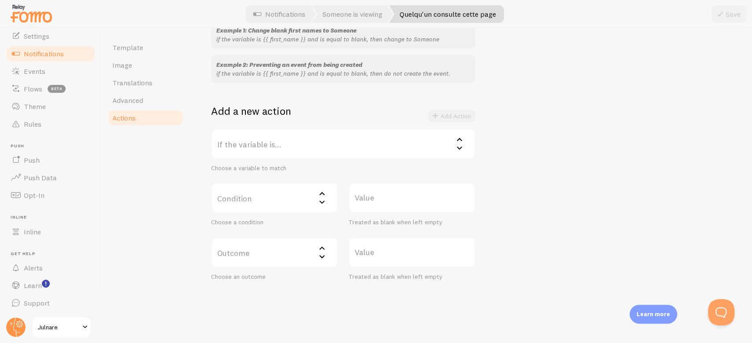
scroll to position [114, 0]
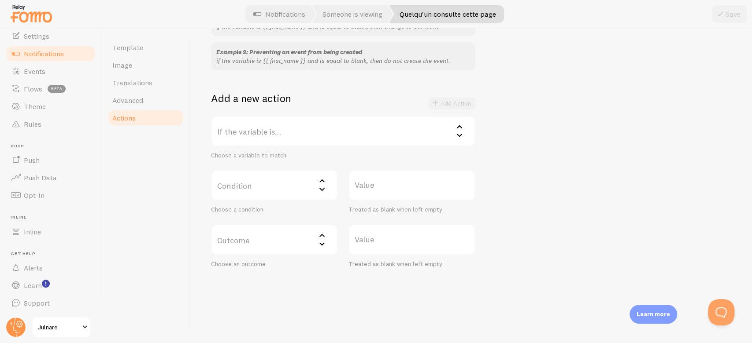
click at [321, 144] on label "If the variable is..." at bounding box center [343, 131] width 264 height 31
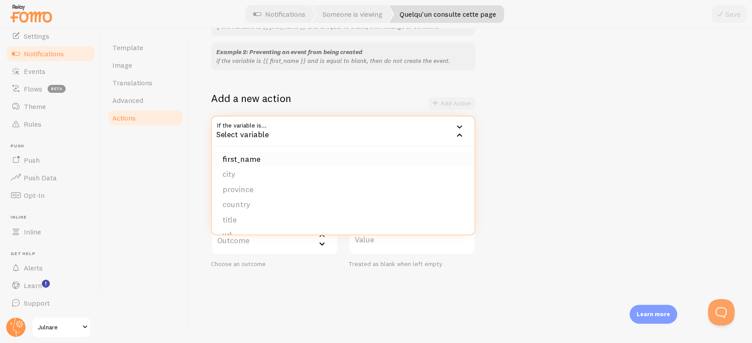
click at [296, 158] on li "first_name" at bounding box center [343, 159] width 262 height 15
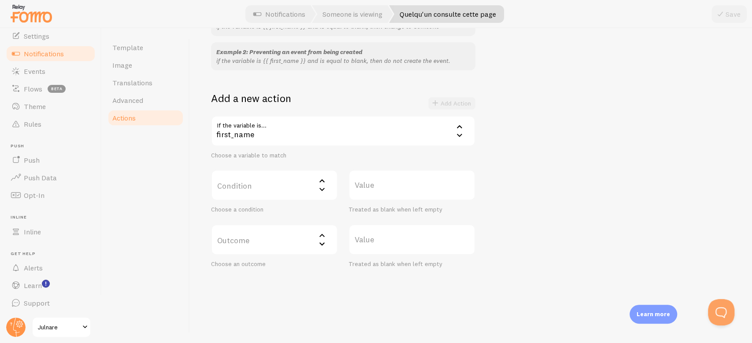
click at [183, 191] on div "Template Image Translations Advanced Actions" at bounding box center [146, 185] width 88 height 315
click at [288, 194] on label "Condition" at bounding box center [274, 185] width 127 height 31
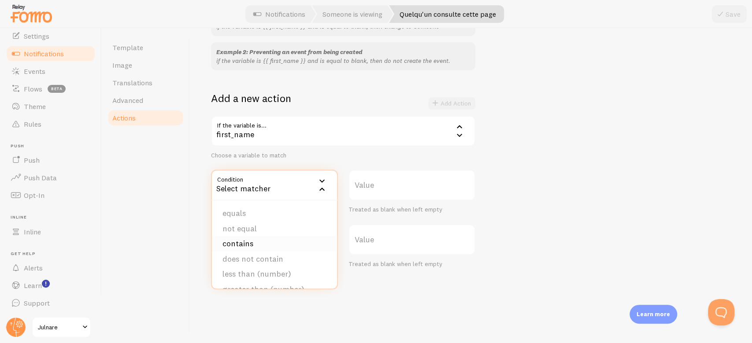
scroll to position [63, 0]
click at [150, 213] on div "Template Image Translations Advanced Actions" at bounding box center [146, 185] width 88 height 315
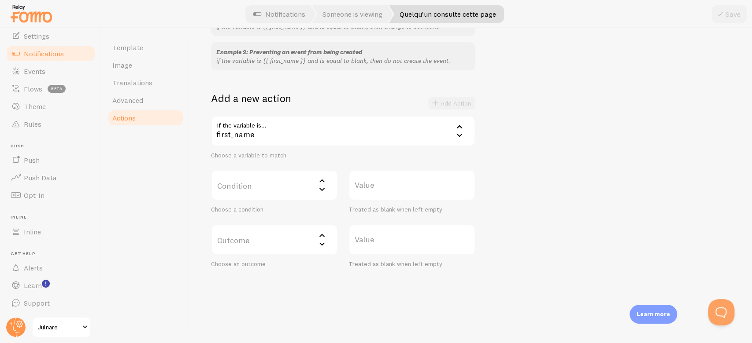
scroll to position [0, 0]
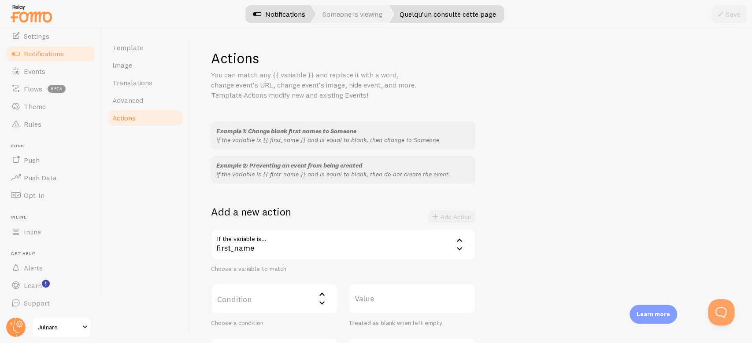
click at [285, 13] on link "Notifications" at bounding box center [279, 14] width 73 height 18
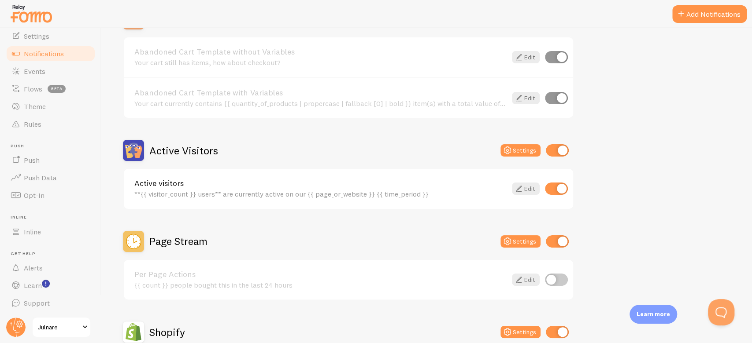
scroll to position [120, 0]
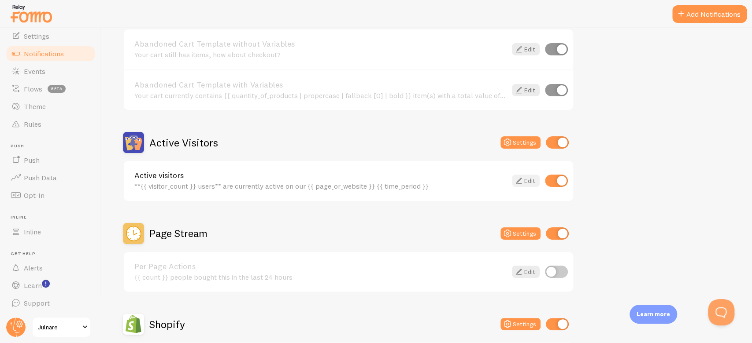
click at [533, 181] on link "Edit" at bounding box center [526, 181] width 28 height 12
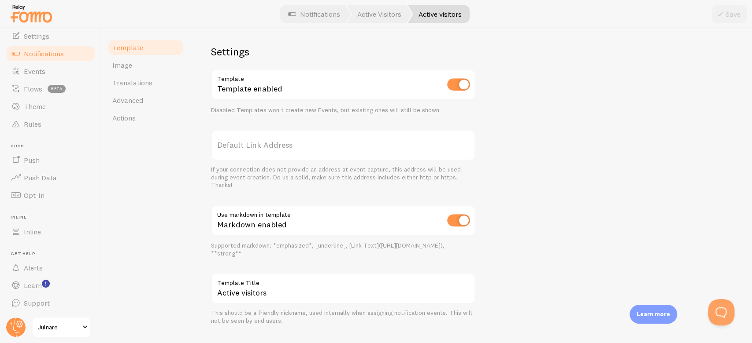
scroll to position [292, 0]
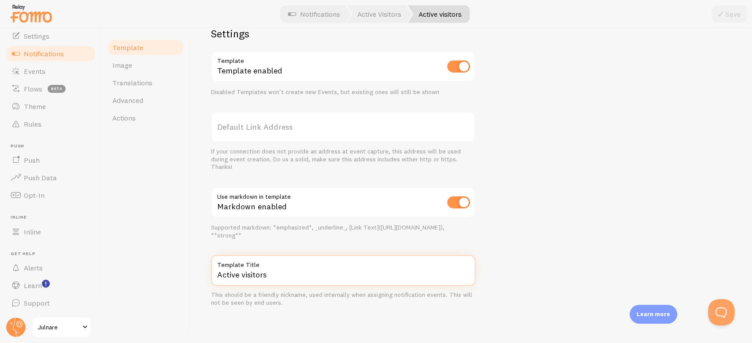
click at [271, 257] on input "Active visitors" at bounding box center [343, 270] width 264 height 31
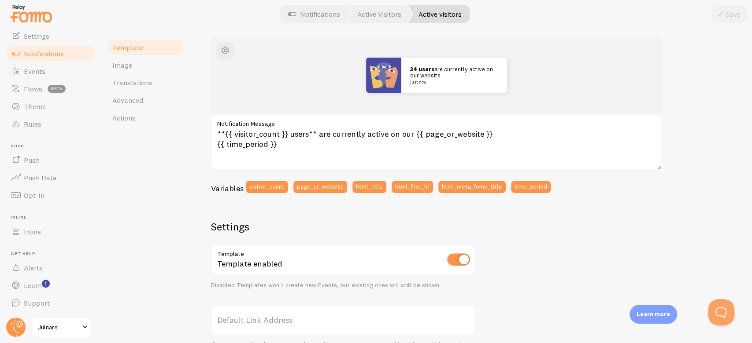
scroll to position [96, 0]
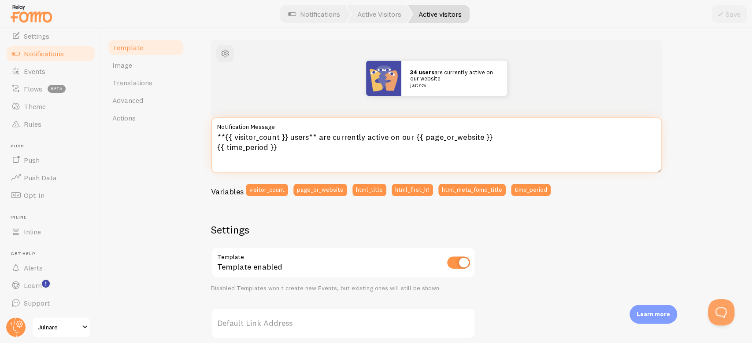
click at [306, 136] on textarea "**{{ visitor_count }} users** are currently active on our {{ page_or_website }}…" at bounding box center [436, 145] width 451 height 56
drag, startPoint x: 327, startPoint y: 137, endPoint x: 420, endPoint y: 136, distance: 93.3
click at [420, 136] on textarea "**{{ visitor_count }} visiteurs** are currently active on our {{ page_or_websit…" at bounding box center [436, 145] width 451 height 56
click at [417, 136] on textarea "**{{ visitor_count }} visiteurs** are currently active on our {{ page_or_websit…" at bounding box center [436, 145] width 451 height 56
drag, startPoint x: 421, startPoint y: 136, endPoint x: 329, endPoint y: 137, distance: 92.5
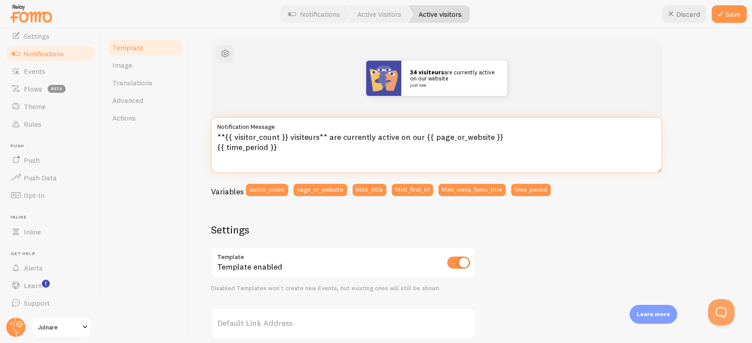
click at [329, 137] on textarea "**{{ visitor_count }} visiteurs** are currently active on our {{ page_or_websit…" at bounding box center [436, 145] width 451 height 56
paste textarea "sont actuellement actifs sur notre"
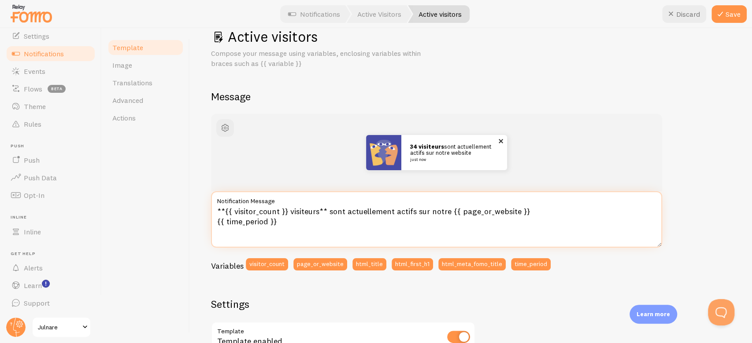
scroll to position [21, 0]
click at [501, 213] on textarea "**{{ visitor_count }} visiteurs** sont actuellement actifs sur notre {{ page_or…" at bounding box center [436, 220] width 451 height 56
type textarea "**{{ visitor_count }} visiteurs** sont actuellement actifs sur notre {{ page_or…"
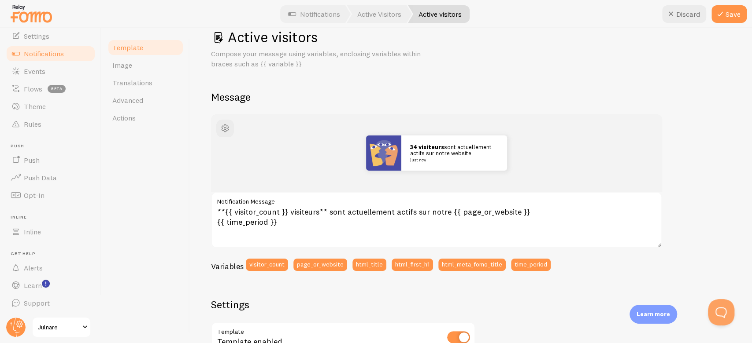
click at [563, 167] on div "34 visiteurs sont actuellement actifs sur notre website just now" at bounding box center [436, 153] width 409 height 35
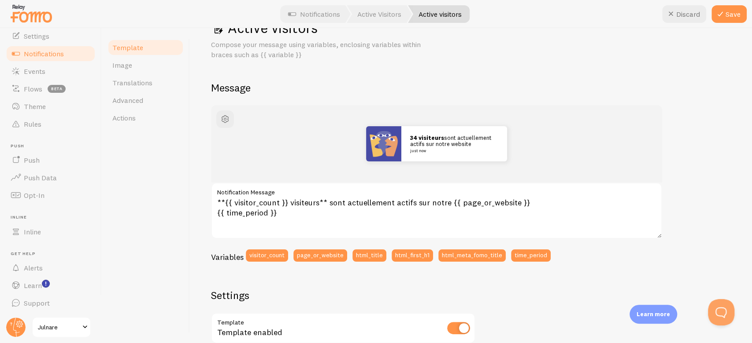
scroll to position [0, 0]
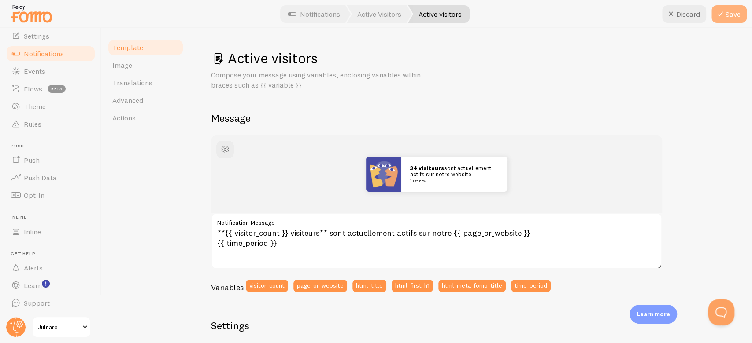
click at [563, 8] on button "Save" at bounding box center [728, 14] width 35 height 18
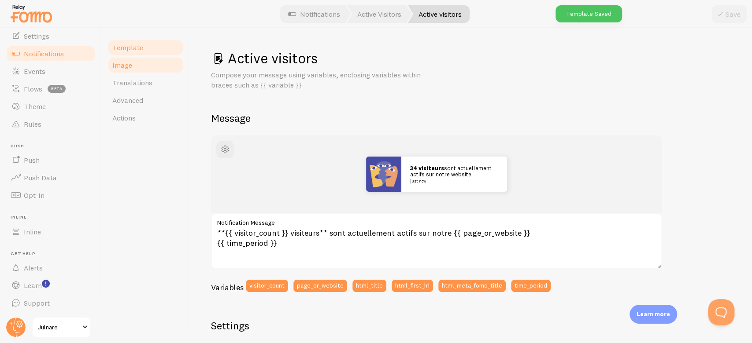
click at [134, 72] on link "Image" at bounding box center [145, 65] width 77 height 18
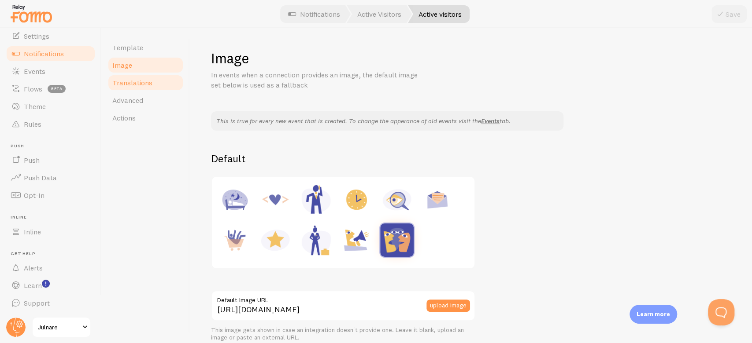
click at [147, 83] on span "Translations" at bounding box center [132, 82] width 40 height 9
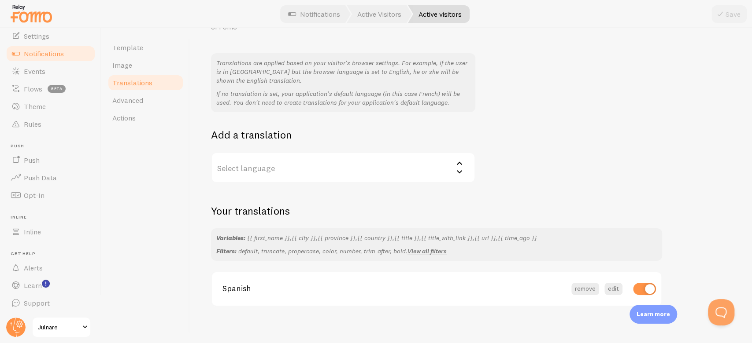
scroll to position [63, 0]
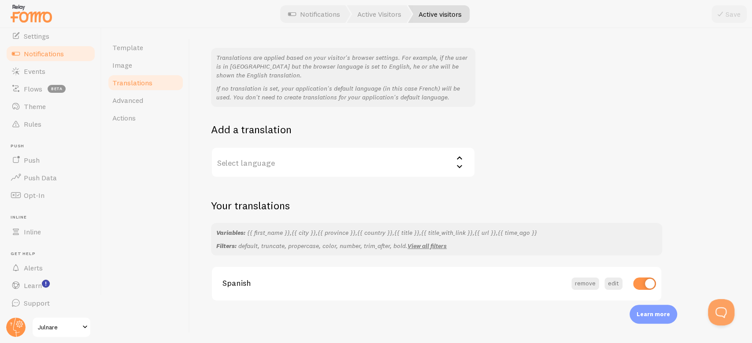
click at [563, 257] on input "checkbox" at bounding box center [644, 284] width 23 height 12
checkbox input "false"
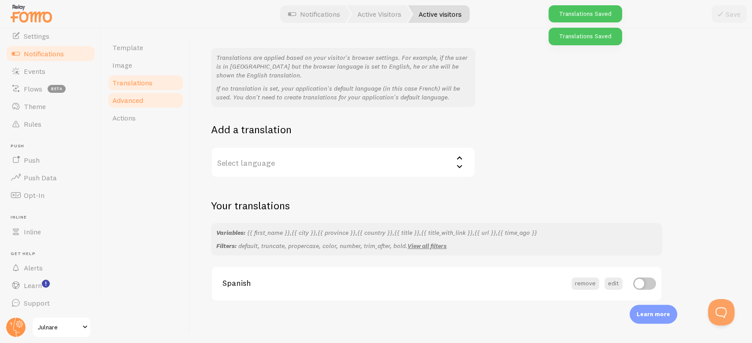
click at [151, 100] on link "Advanced" at bounding box center [145, 101] width 77 height 18
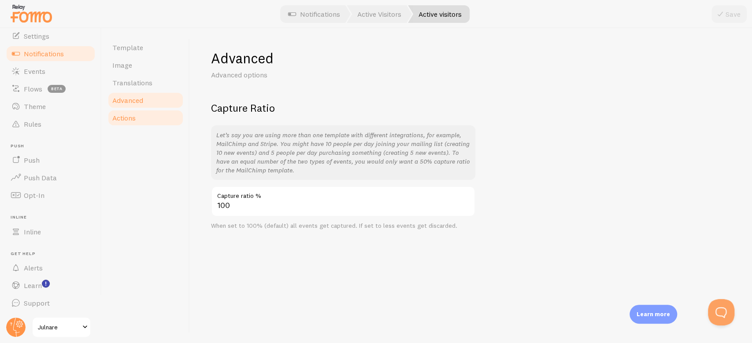
click at [125, 122] on span "Actions" at bounding box center [123, 118] width 23 height 9
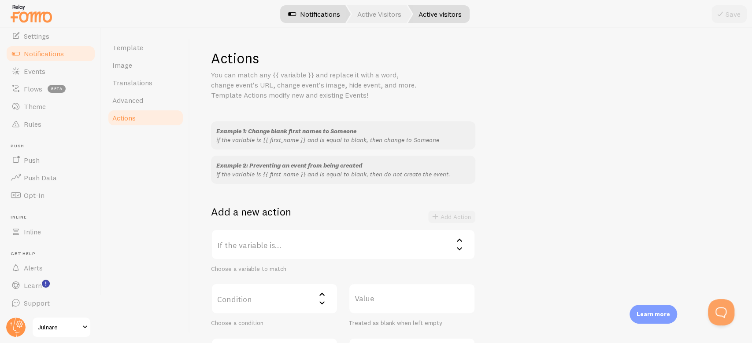
click at [298, 11] on link "Notifications" at bounding box center [313, 14] width 73 height 18
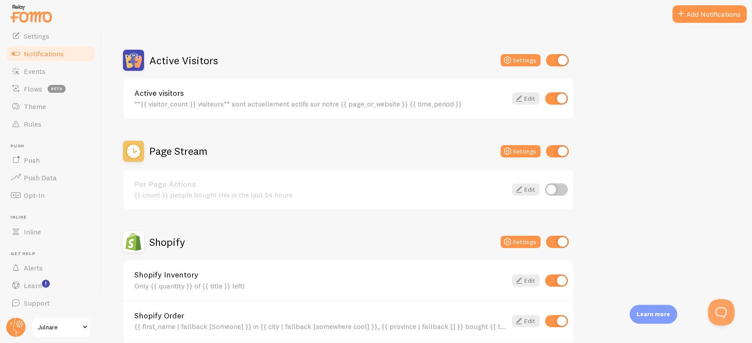
scroll to position [204, 0]
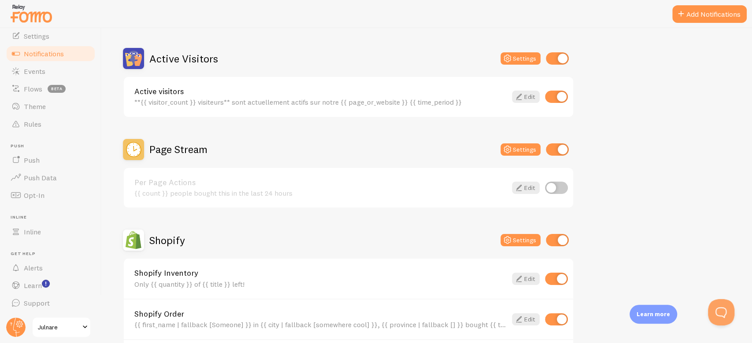
click at [558, 191] on input "checkbox" at bounding box center [556, 188] width 23 height 12
checkbox input "true"
click at [531, 188] on link "Edit" at bounding box center [526, 188] width 28 height 12
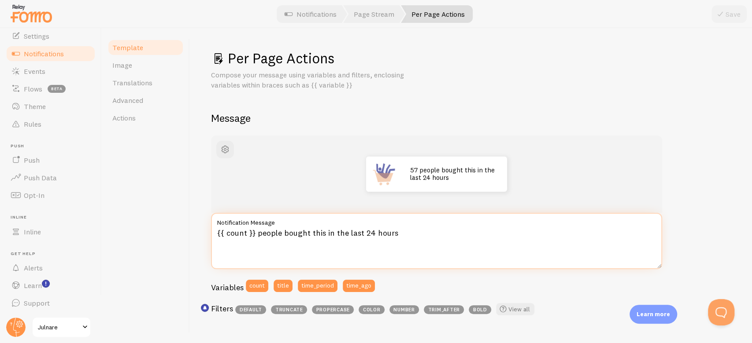
drag, startPoint x: 395, startPoint y: 232, endPoint x: 257, endPoint y: 235, distance: 138.3
click at [257, 235] on textarea "{{ count }} people bought this in the last 24 hours" at bounding box center [436, 241] width 451 height 56
paste textarea "les gens ont acheté ceci au cours des dernières 24 heure"
click at [281, 233] on textarea "{{ count }} les gens ont acheté ceci au cours des dernières 24 heures" at bounding box center [436, 241] width 451 height 56
type textarea "{{ count }} personnes ont acheté ceci au cours des dernières 24 heures"
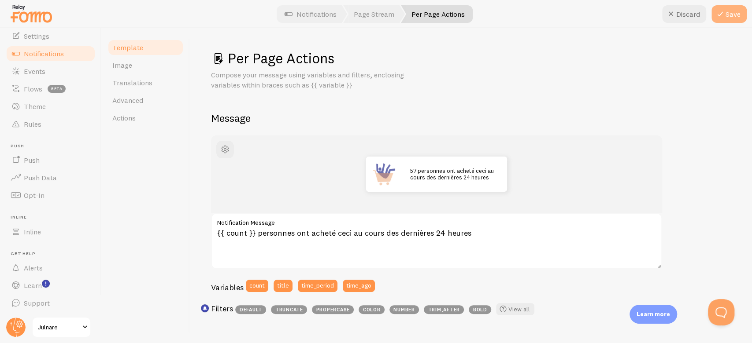
click at [563, 21] on button "Save" at bounding box center [728, 14] width 35 height 18
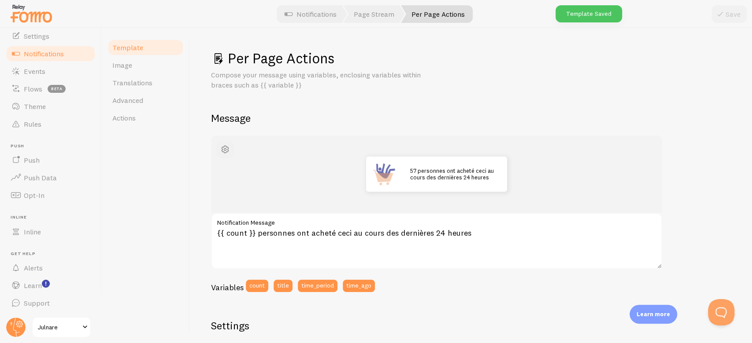
click at [220, 150] on span "button" at bounding box center [225, 149] width 11 height 11
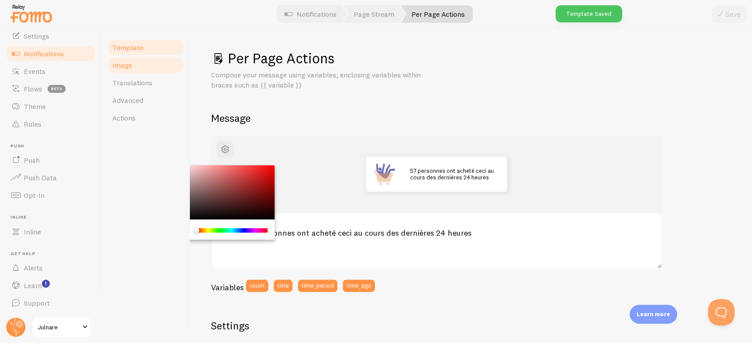
click at [125, 66] on span "Image" at bounding box center [122, 65] width 20 height 9
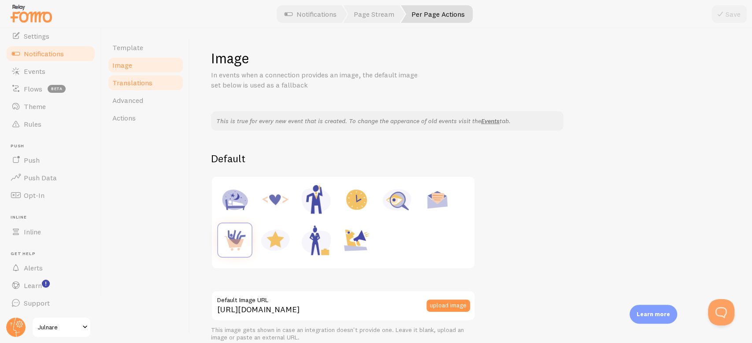
click at [143, 84] on span "Translations" at bounding box center [132, 82] width 40 height 9
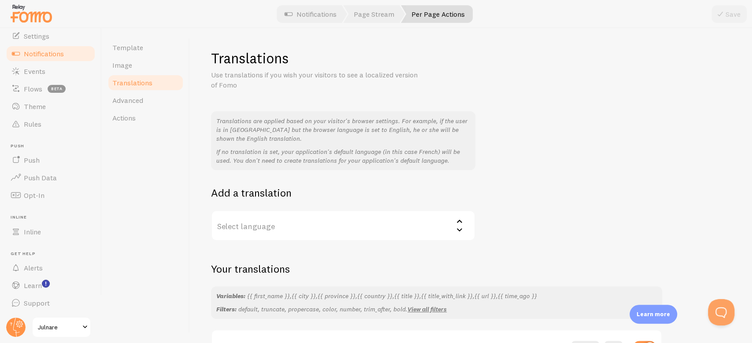
scroll to position [63, 0]
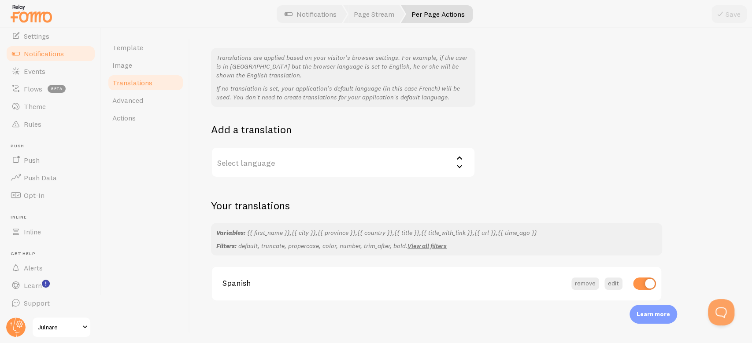
click at [563, 257] on input "checkbox" at bounding box center [644, 284] width 23 height 12
checkbox input "false"
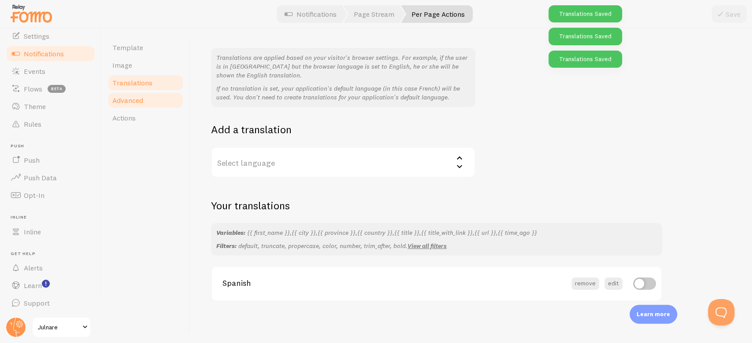
click at [143, 99] on span "Advanced" at bounding box center [127, 100] width 31 height 9
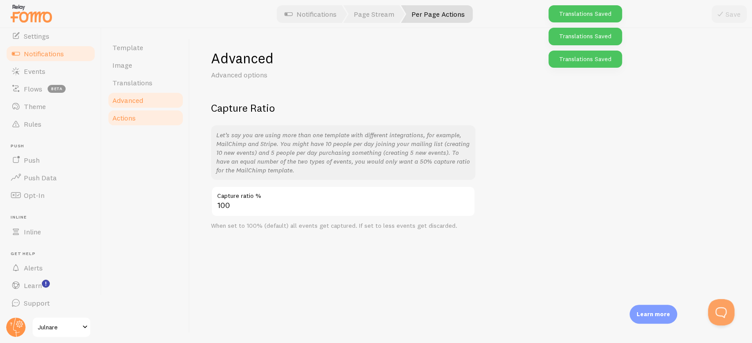
click at [144, 125] on link "Actions" at bounding box center [145, 118] width 77 height 18
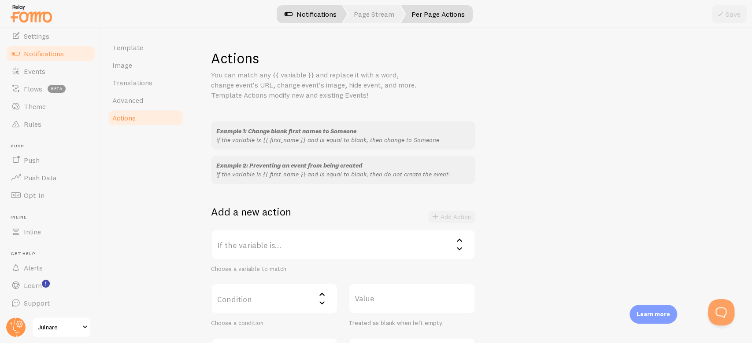
click at [293, 12] on span at bounding box center [288, 14] width 11 height 11
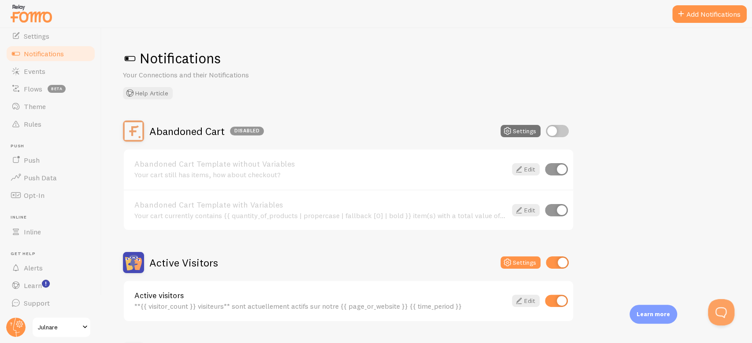
click at [557, 126] on input "checkbox" at bounding box center [557, 131] width 23 height 12
checkbox input "true"
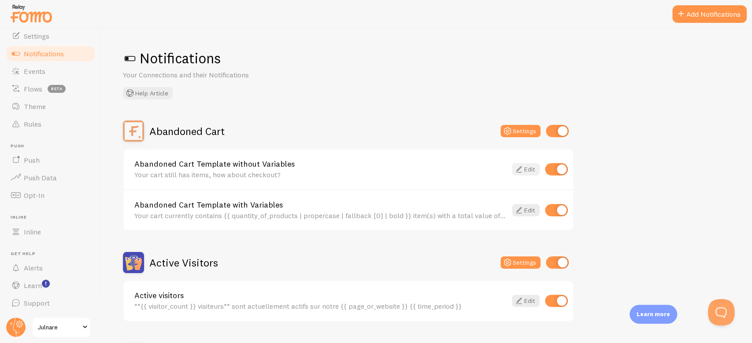
click at [523, 168] on icon at bounding box center [518, 169] width 11 height 11
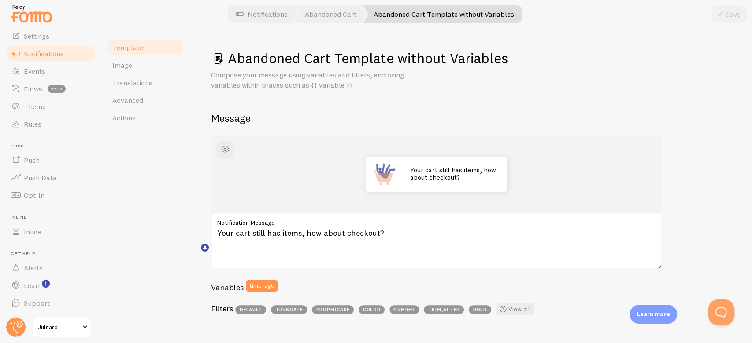
scroll to position [71, 0]
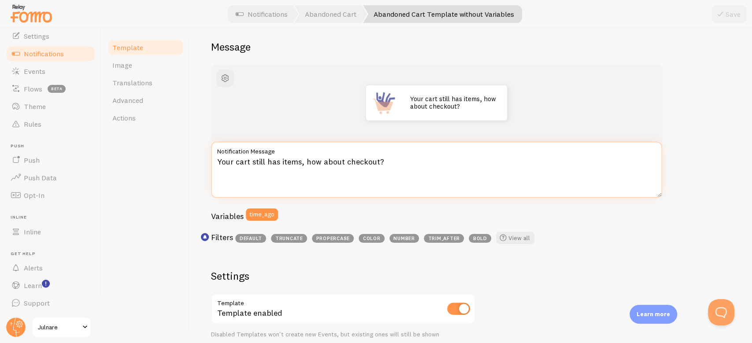
drag, startPoint x: 392, startPoint y: 159, endPoint x: 206, endPoint y: 161, distance: 186.7
click at [206, 161] on div "Abandoned Cart Template without Variables Compose your message using variables …" at bounding box center [471, 185] width 562 height 315
paste textarea "Votre panier contient encore des articles, que diriez-vous de passer à la caisse"
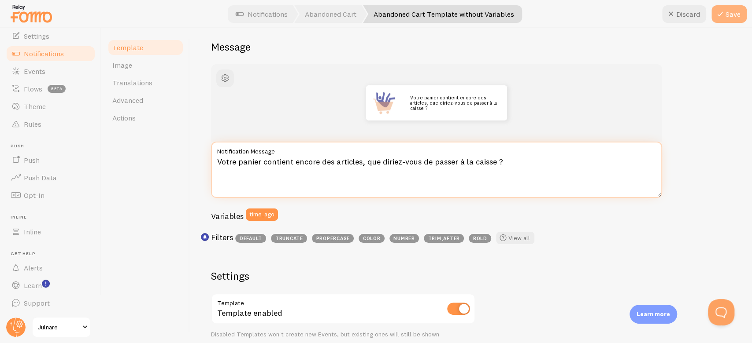
type textarea "Votre panier contient encore des articles, que diriez-vous de passer à la caiss…"
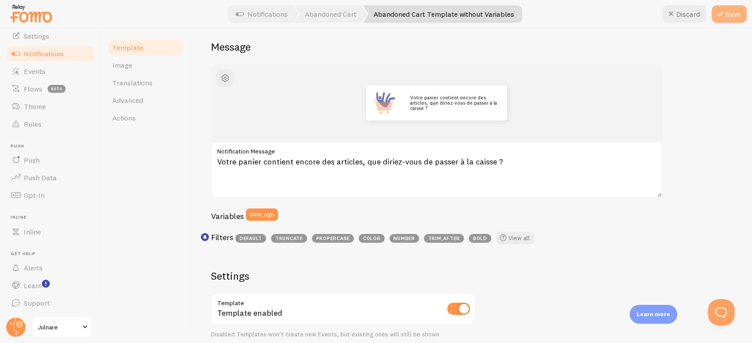
click at [563, 14] on icon at bounding box center [720, 14] width 11 height 11
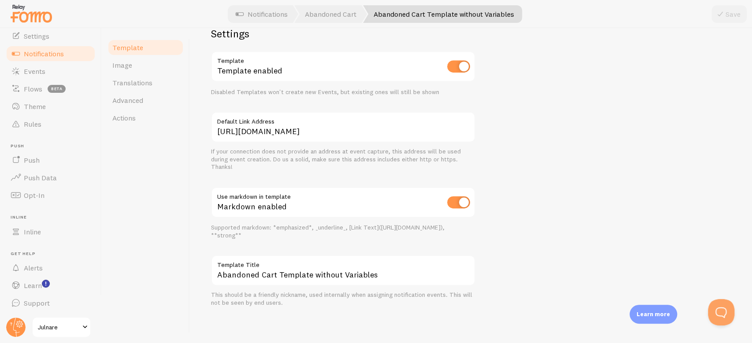
scroll to position [0, 0]
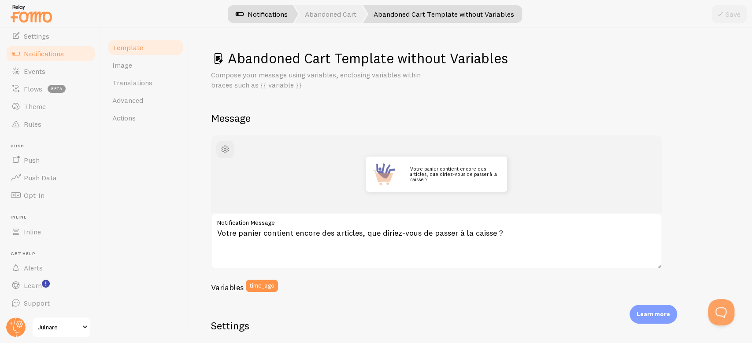
click at [268, 14] on link "Notifications" at bounding box center [261, 14] width 73 height 18
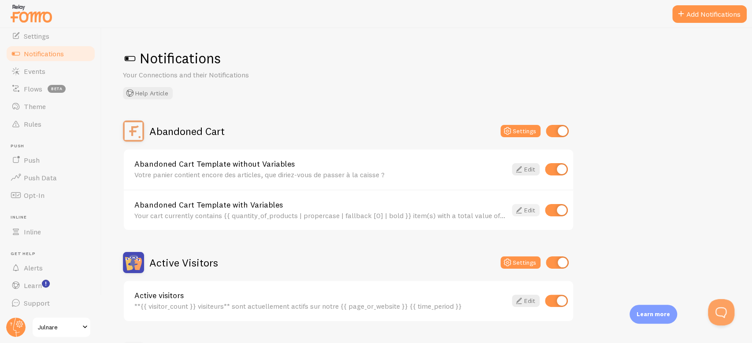
click at [528, 215] on link "Edit" at bounding box center [526, 210] width 28 height 12
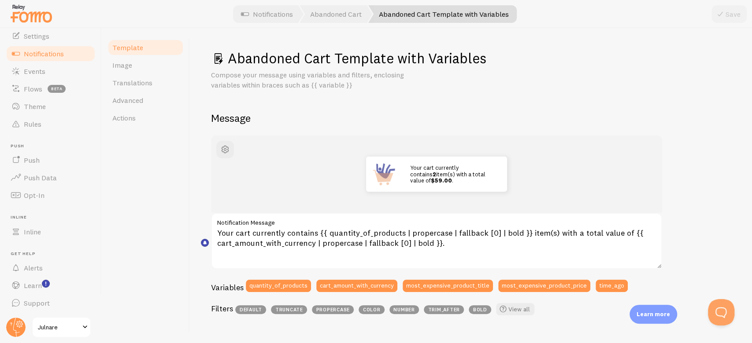
scroll to position [69, 0]
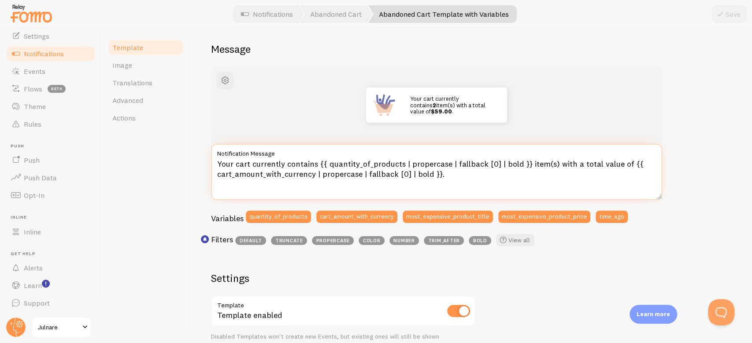
drag, startPoint x: 313, startPoint y: 162, endPoint x: 210, endPoint y: 166, distance: 103.5
click at [210, 166] on div "Abandoned Cart Template with Variables Compose your message using variables and…" at bounding box center [471, 185] width 562 height 315
paste textarea "Votre panier contient actuellement"
drag, startPoint x: 549, startPoint y: 164, endPoint x: 646, endPoint y: 162, distance: 96.4
click at [563, 162] on textarea "Votre panier contient actuellement {{ quantity_of_products | propercase | fallb…" at bounding box center [436, 172] width 451 height 56
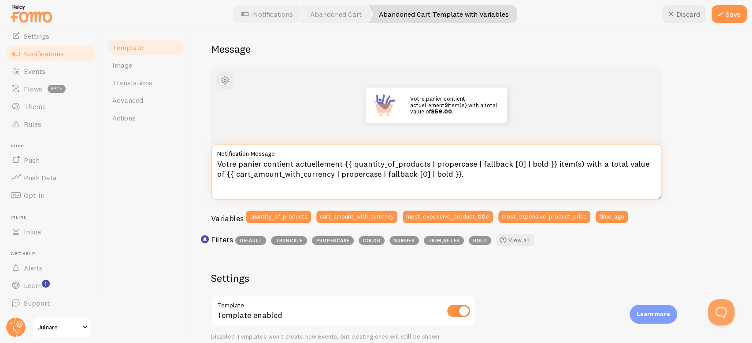
paste textarea "article(s) d'une valeur totale de"
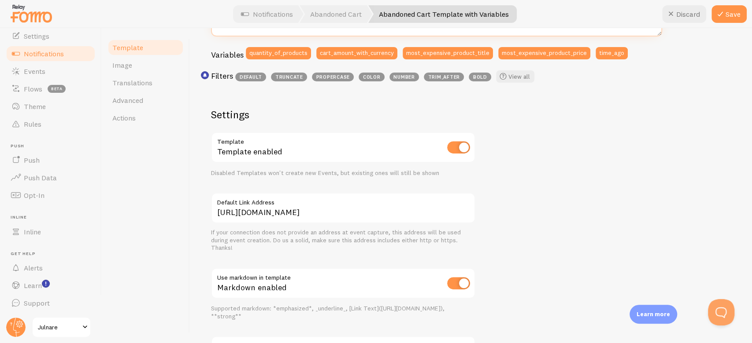
scroll to position [314, 0]
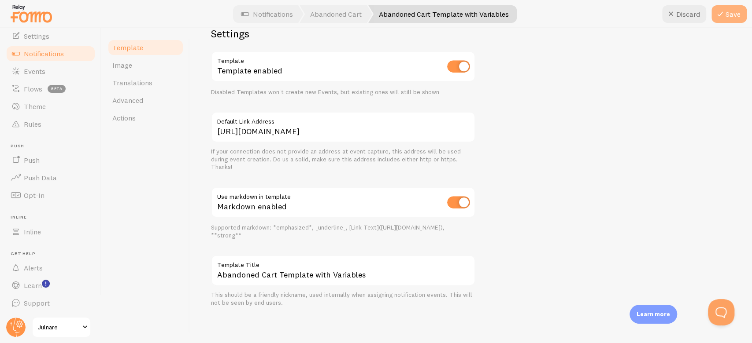
type textarea "Votre panier contient actuellement {{ quantity_of_products | propercase | fallb…"
click at [563, 19] on button "Save" at bounding box center [728, 14] width 35 height 18
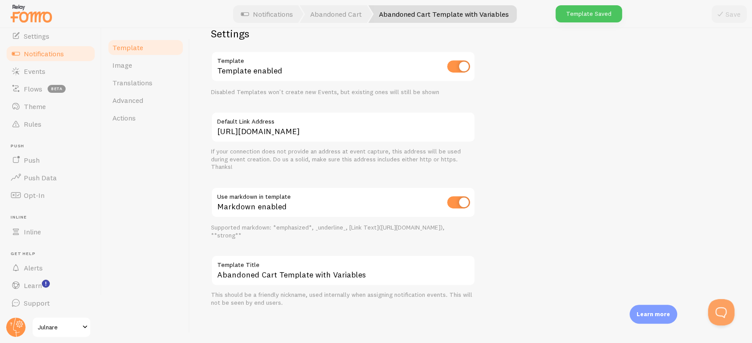
scroll to position [0, 0]
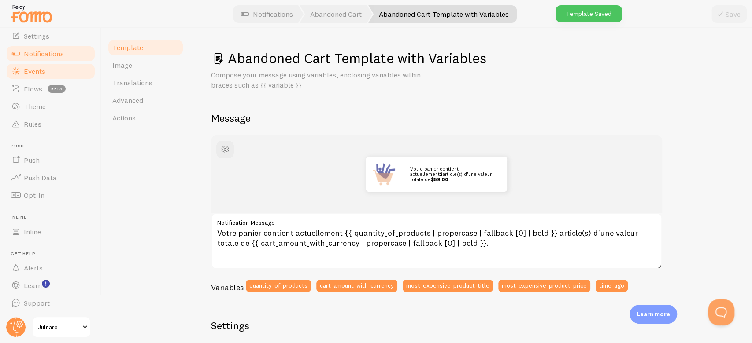
click at [56, 72] on link "Events" at bounding box center [50, 72] width 91 height 18
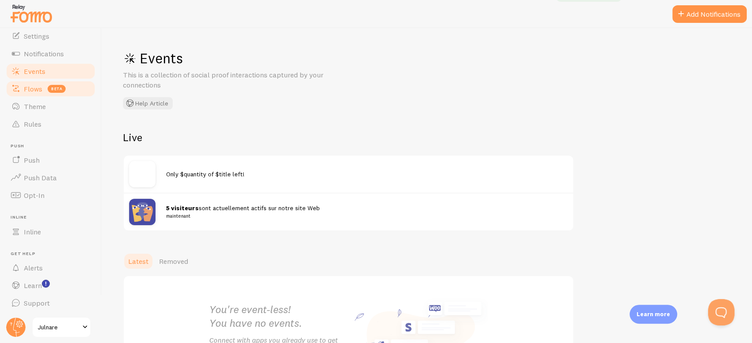
click at [27, 96] on link "Flows beta" at bounding box center [50, 89] width 91 height 18
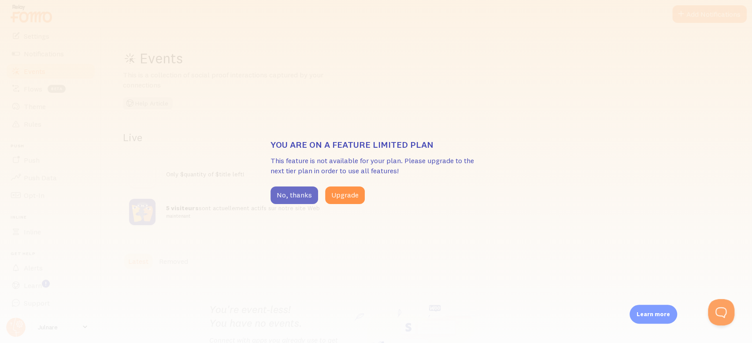
click at [290, 192] on button "No, thanks" at bounding box center [294, 196] width 48 height 18
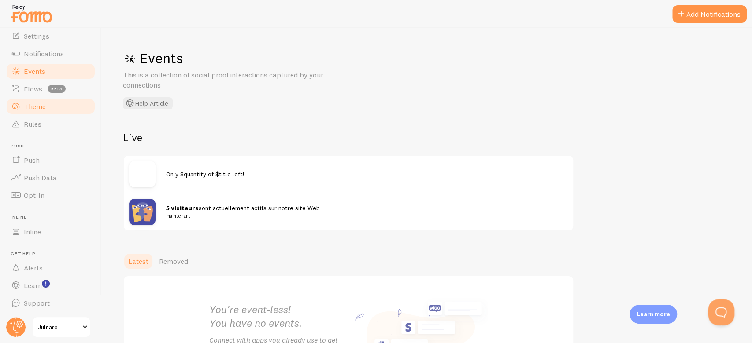
click at [29, 113] on link "Theme" at bounding box center [50, 107] width 91 height 18
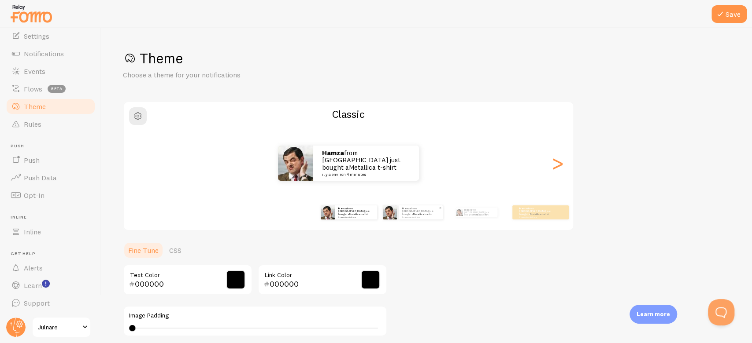
click at [430, 217] on div "Hamza from [GEOGRAPHIC_DATA] just bought a Metallica t-shirt il y a environ 4 m…" at bounding box center [420, 213] width 44 height 14
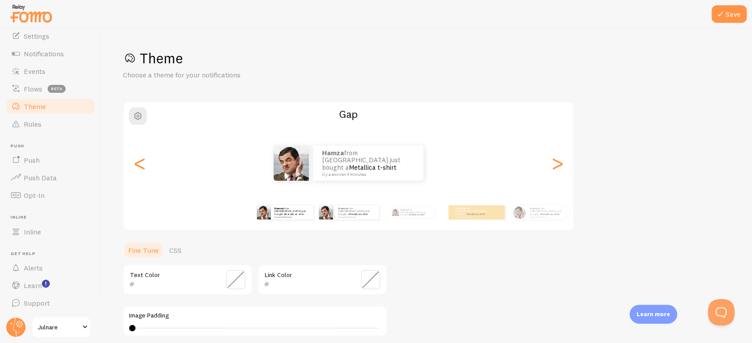
click at [291, 220] on div "Hamza from [GEOGRAPHIC_DATA] just bought a Metallica t-shirt il y a environ 4 m…" at bounding box center [284, 212] width 57 height 25
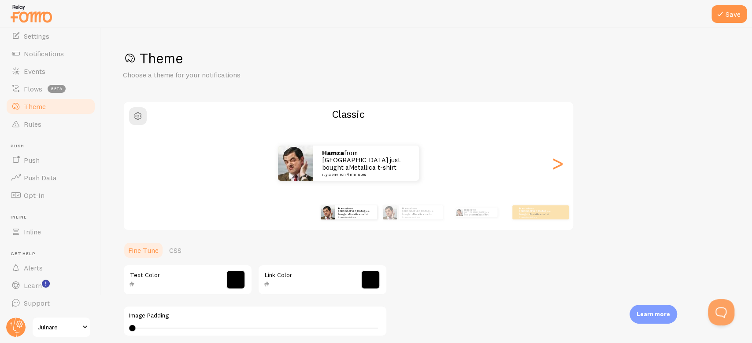
type input "000000"
click at [347, 220] on div "Hamza from [GEOGRAPHIC_DATA] just bought a Metallica t-shirt il y a environ 4 m…" at bounding box center [348, 212] width 57 height 25
click at [349, 217] on div "Hamza from [GEOGRAPHIC_DATA] just bought a Metallica t-shirt il y a environ 4 m…" at bounding box center [356, 213] width 42 height 14
click at [563, 7] on button "Save" at bounding box center [728, 14] width 35 height 18
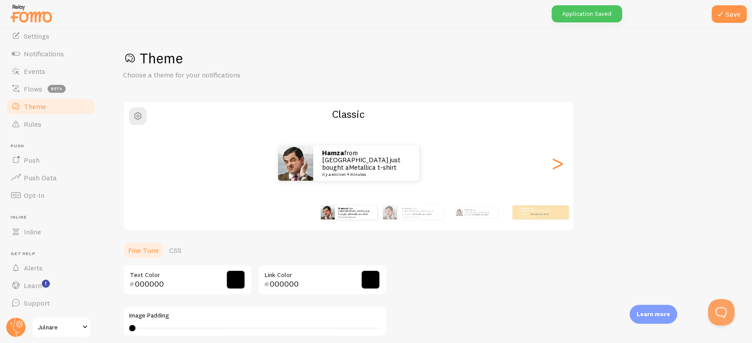
click at [563, 142] on div "Theme Choose a theme for your notifications Classic Hamza from [GEOGRAPHIC_DATA…" at bounding box center [427, 258] width 608 height 418
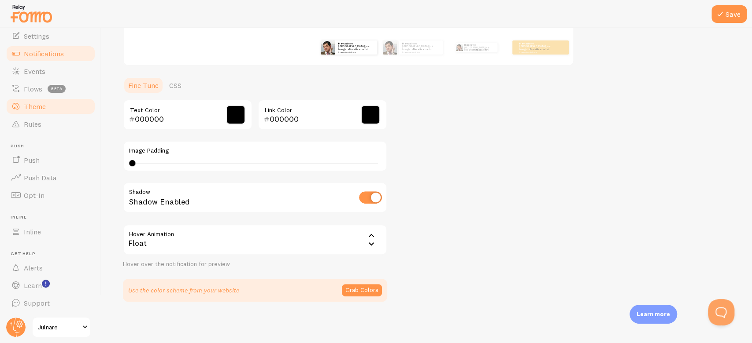
click at [52, 49] on span "Notifications" at bounding box center [44, 53] width 40 height 9
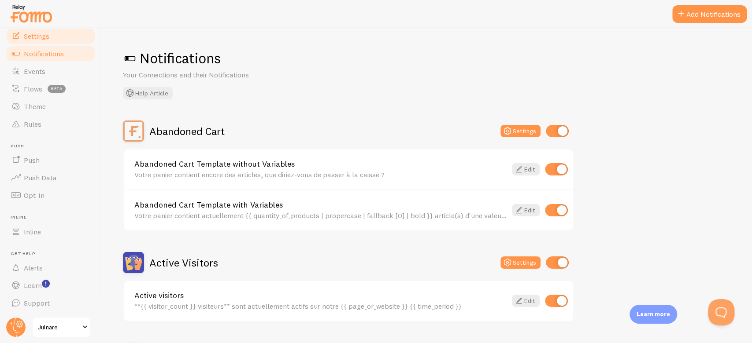
click at [64, 41] on link "Settings" at bounding box center [50, 36] width 91 height 18
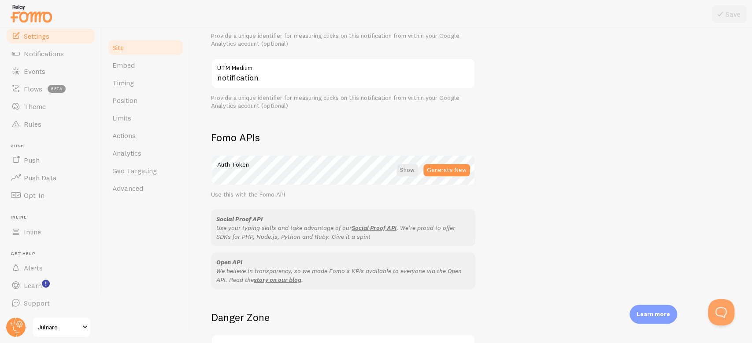
scroll to position [487, 0]
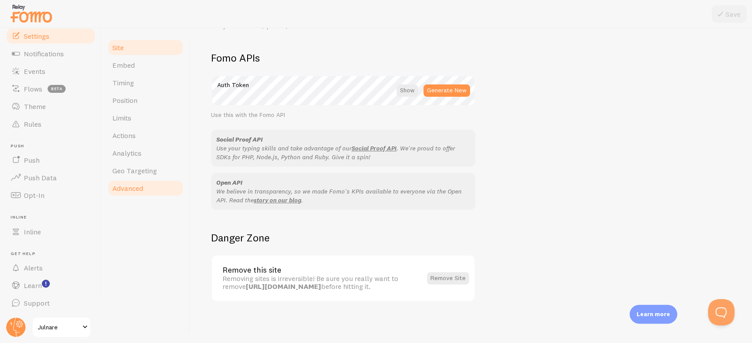
click at [143, 188] on span "Advanced" at bounding box center [127, 188] width 31 height 9
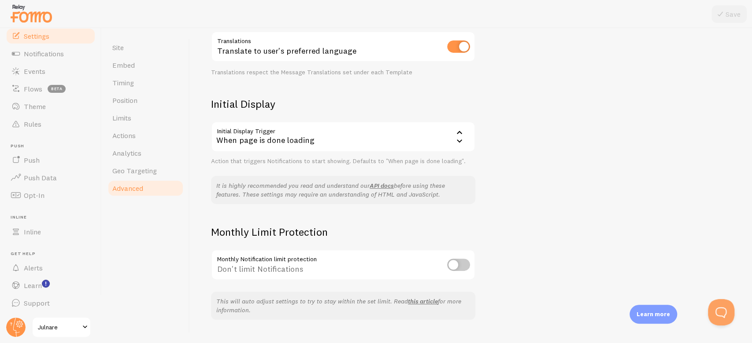
scroll to position [150, 0]
click at [356, 142] on div "When page is done loading" at bounding box center [343, 135] width 264 height 31
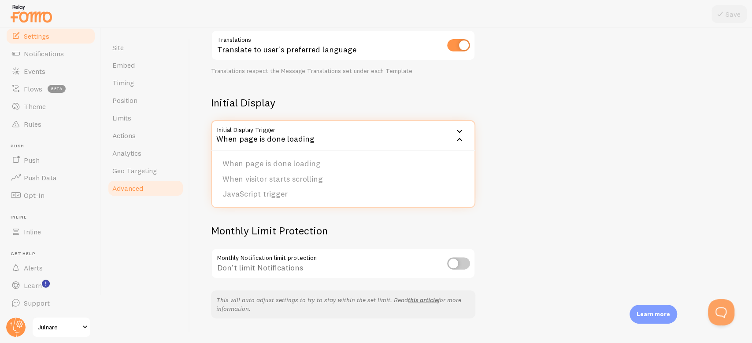
click at [356, 142] on div "When page is done loading" at bounding box center [343, 135] width 264 height 31
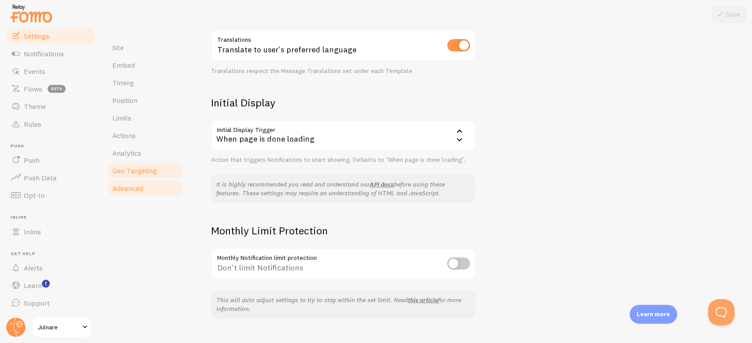
click at [159, 174] on link "Geo Targeting" at bounding box center [145, 171] width 77 height 18
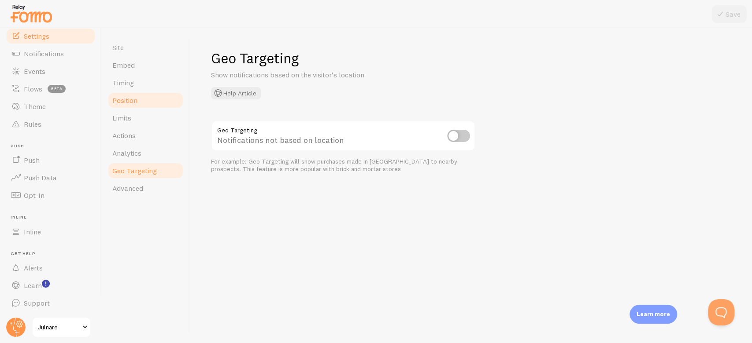
click at [130, 103] on span "Position" at bounding box center [124, 100] width 25 height 9
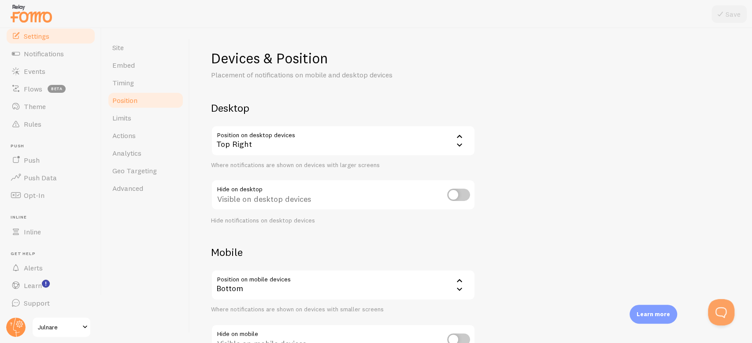
click at [388, 143] on div "Top Right" at bounding box center [343, 140] width 264 height 31
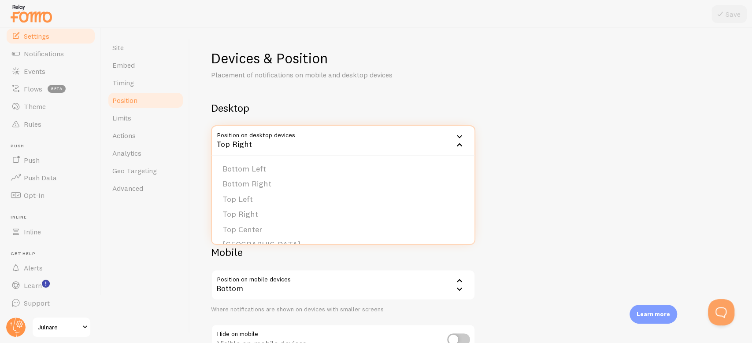
click at [388, 143] on div "Top Right" at bounding box center [343, 140] width 264 height 31
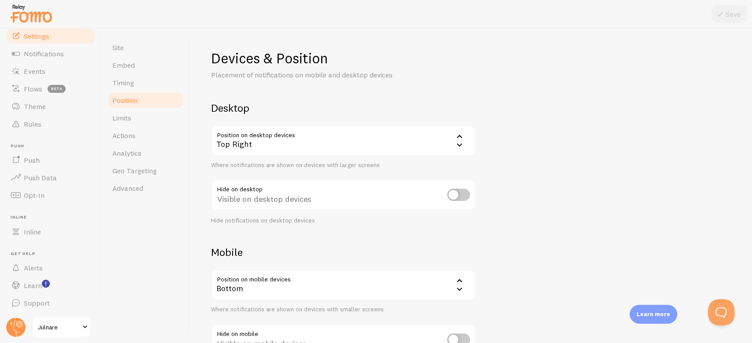
click at [356, 257] on div "Bottom" at bounding box center [343, 285] width 264 height 31
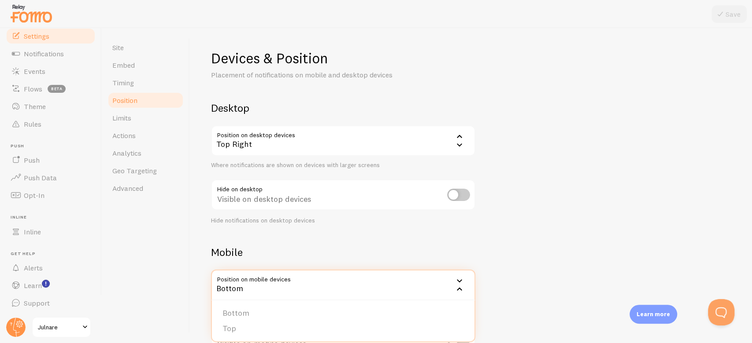
scroll to position [67, 0]
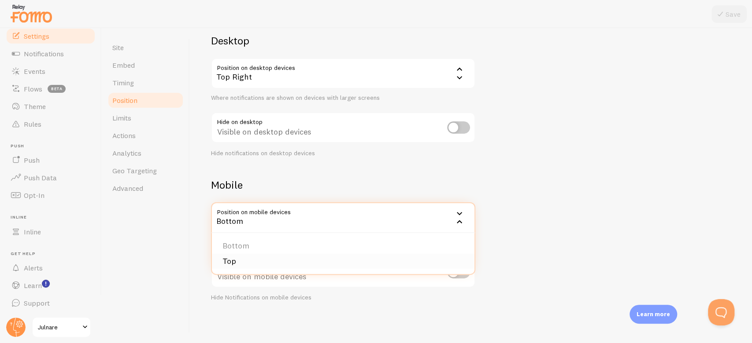
click at [279, 257] on li "Top" at bounding box center [343, 261] width 262 height 15
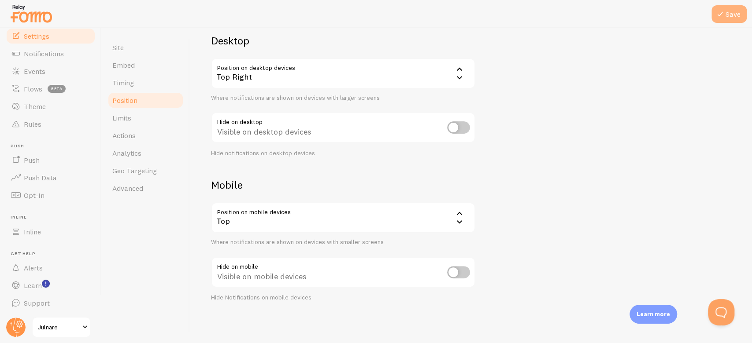
click at [563, 18] on button "Save" at bounding box center [728, 14] width 35 height 18
click at [406, 217] on div "Top" at bounding box center [343, 218] width 264 height 31
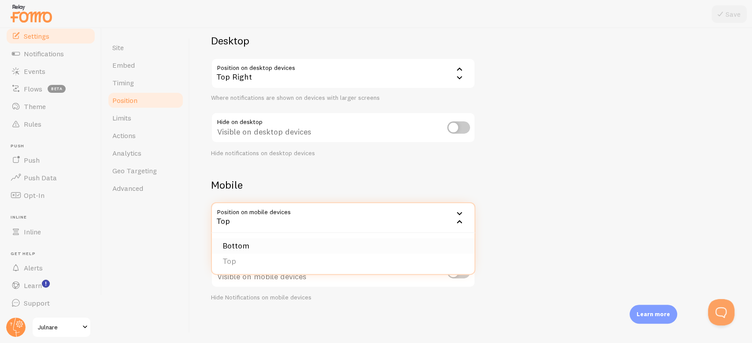
click at [291, 240] on li "Bottom" at bounding box center [343, 246] width 262 height 15
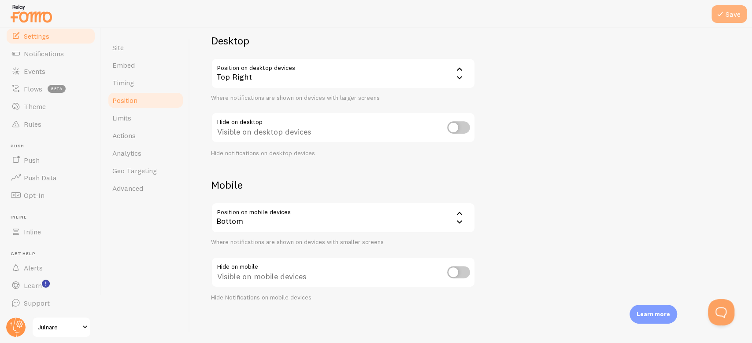
click at [563, 8] on button "Save" at bounding box center [728, 14] width 35 height 18
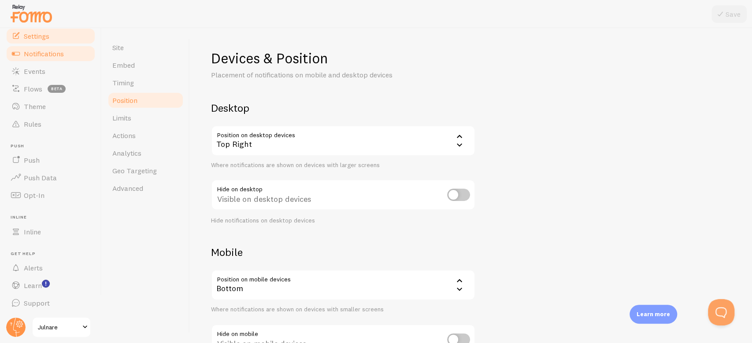
click at [58, 51] on span "Notifications" at bounding box center [44, 53] width 40 height 9
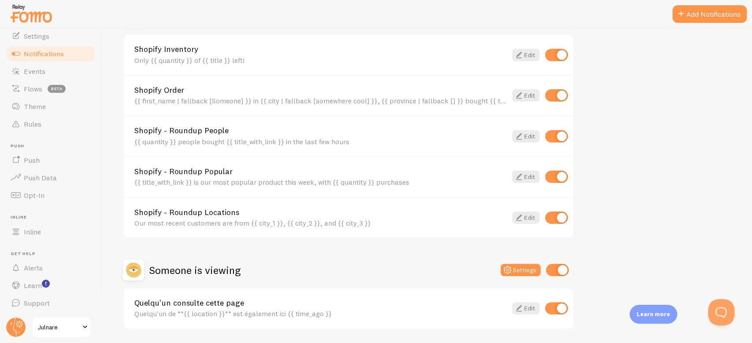
scroll to position [433, 0]
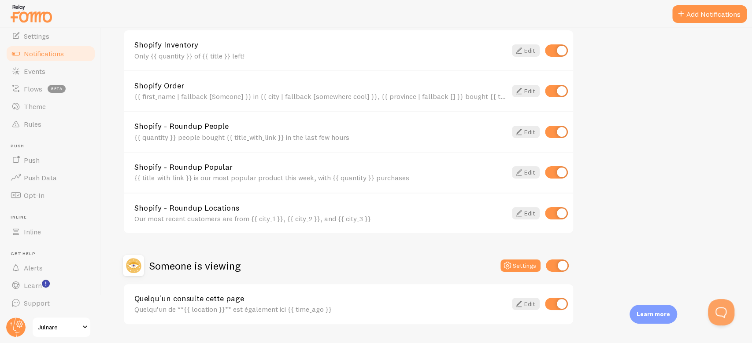
click at [546, 213] on input "checkbox" at bounding box center [556, 213] width 23 height 12
checkbox input "false"
click at [563, 177] on input "checkbox" at bounding box center [556, 172] width 23 height 12
checkbox input "false"
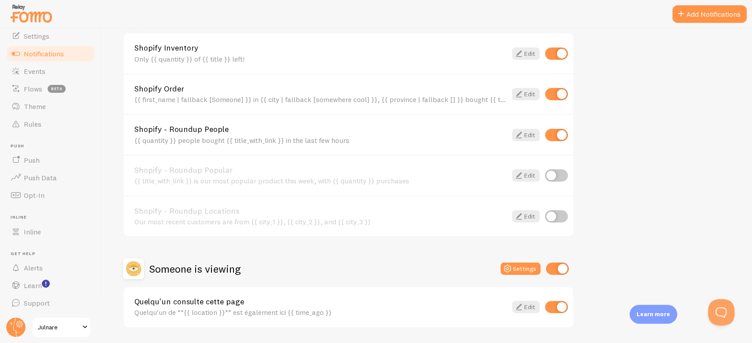
scroll to position [455, 0]
